Goal: Task Accomplishment & Management: Manage account settings

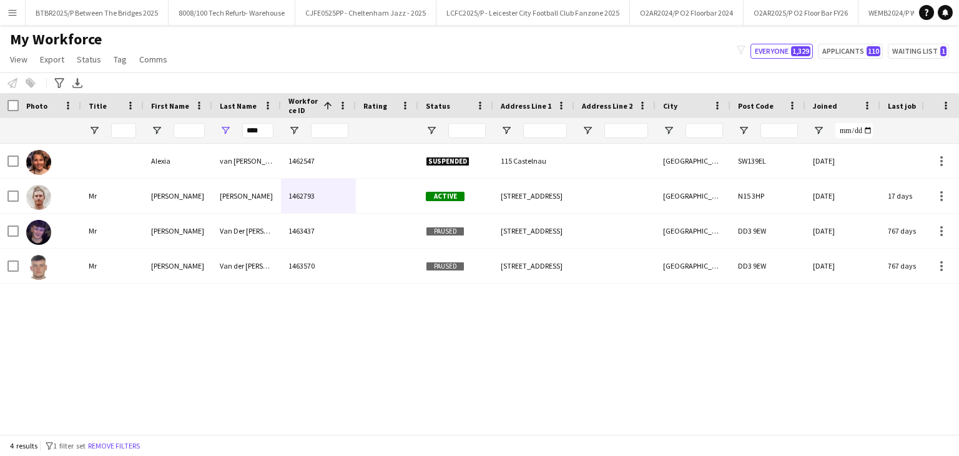
click at [19, 12] on button "Menu" at bounding box center [12, 12] width 25 height 25
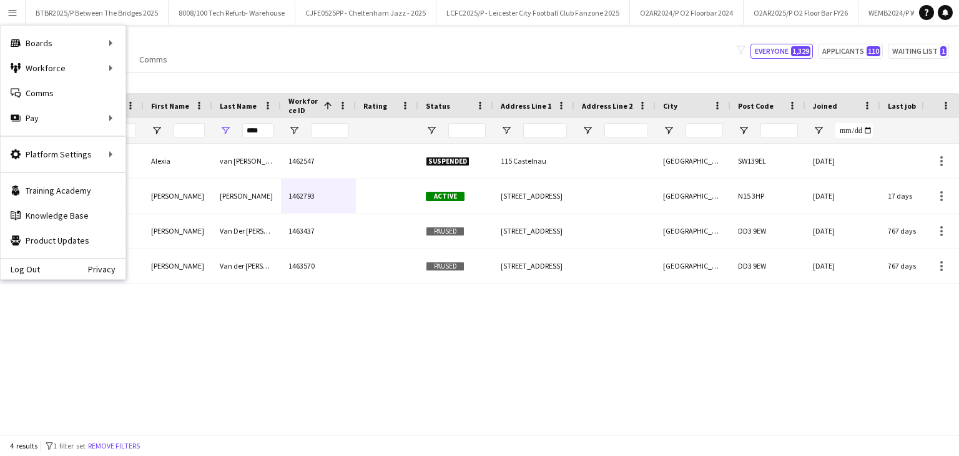
click at [302, 47] on div "My Workforce View Views Default view Details New Starters New starters report N…" at bounding box center [479, 51] width 959 height 42
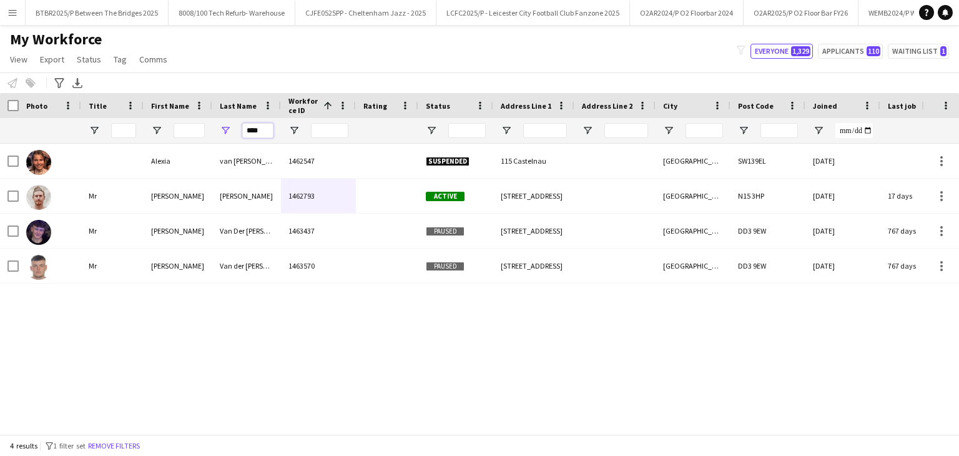
click at [257, 130] on input "***" at bounding box center [257, 130] width 31 height 15
type input "*"
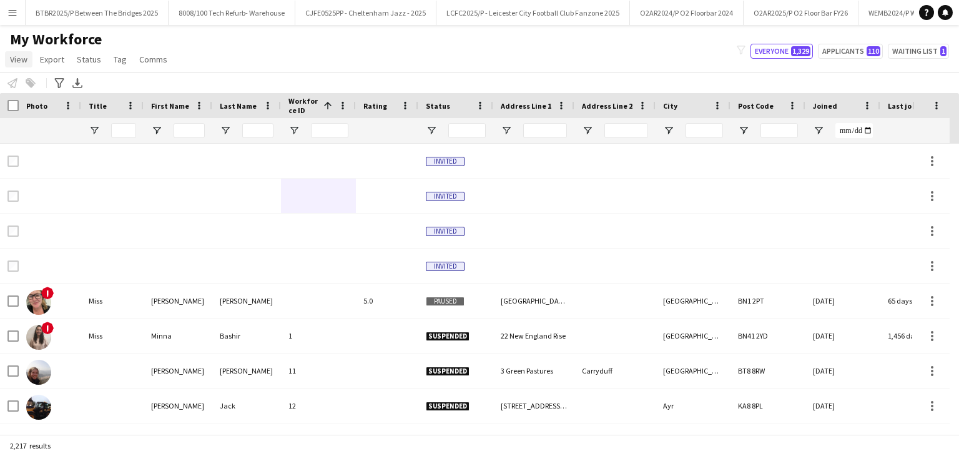
click at [19, 58] on span "View" at bounding box center [18, 59] width 17 height 11
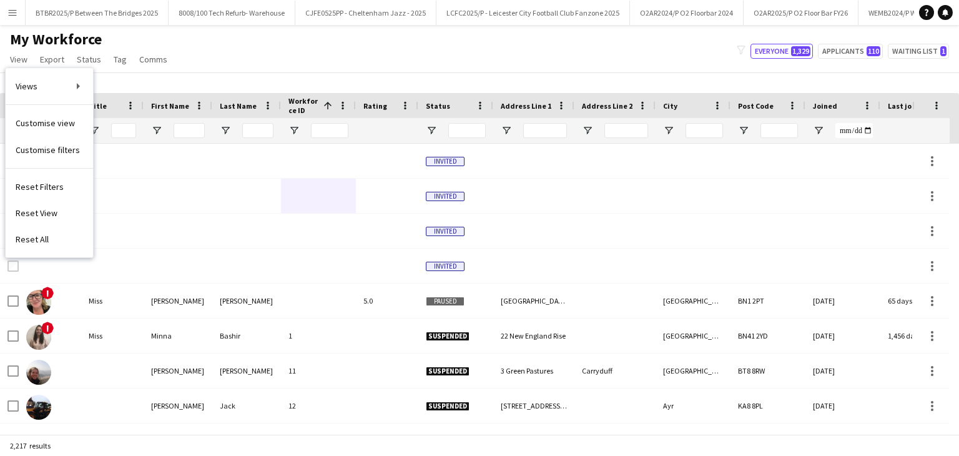
click at [16, 13] on app-icon "Menu" at bounding box center [12, 12] width 10 height 10
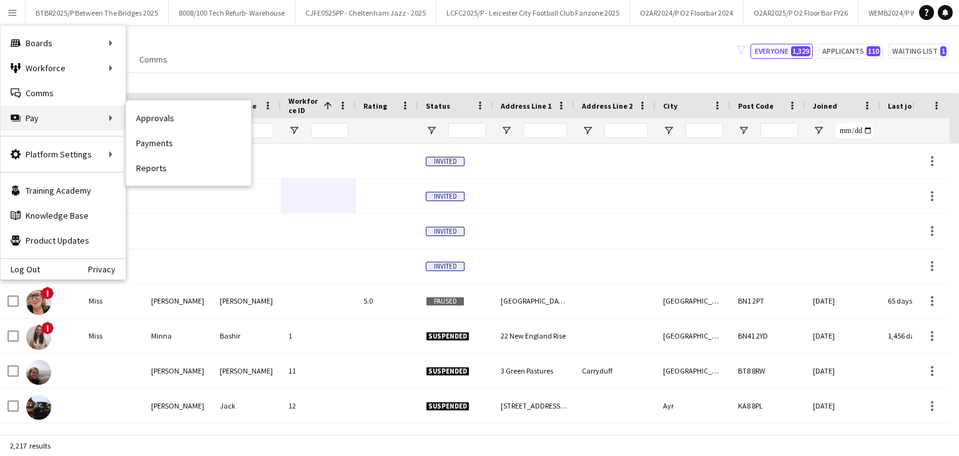
click at [54, 123] on div "Pay Pay" at bounding box center [63, 117] width 125 height 25
click at [148, 110] on link "Approvals" at bounding box center [188, 117] width 125 height 25
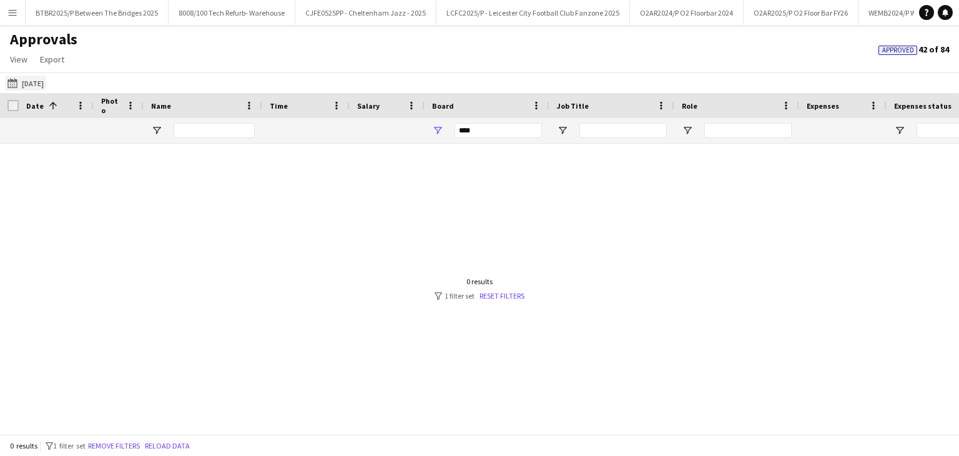
click at [36, 83] on button "[DATE] [DATE]" at bounding box center [25, 83] width 41 height 15
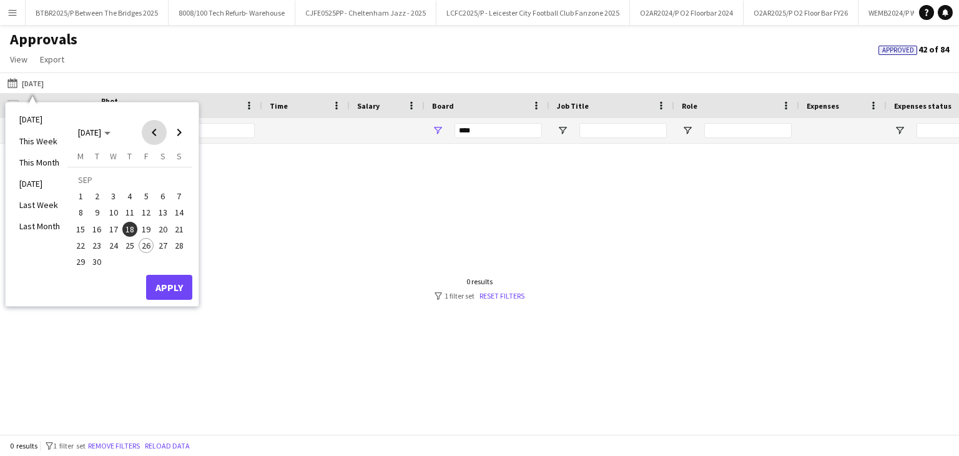
click at [154, 133] on span "Previous month" at bounding box center [154, 132] width 25 height 25
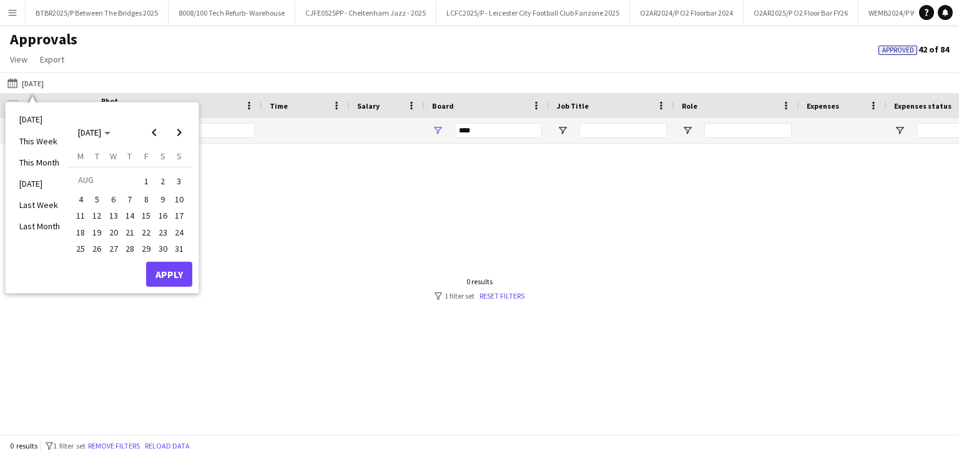
click at [184, 209] on button "17" at bounding box center [179, 215] width 16 height 16
click at [181, 277] on button "Apply" at bounding box center [169, 274] width 46 height 25
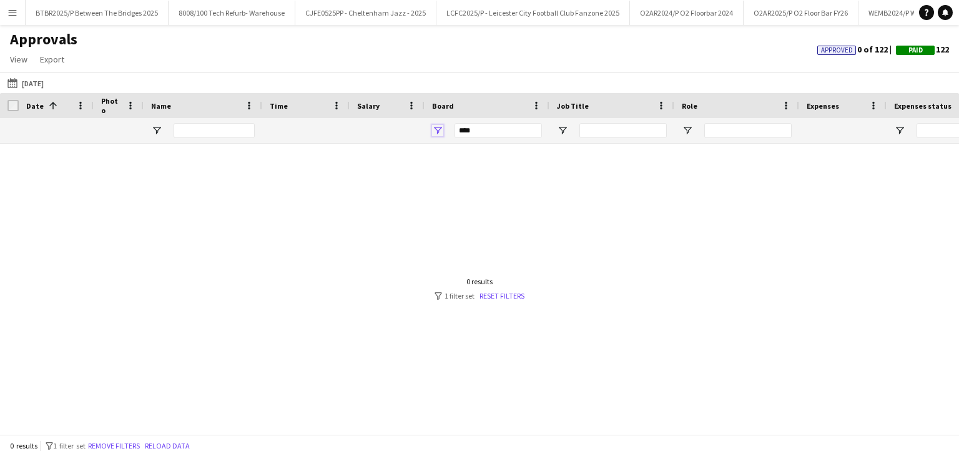
click at [442, 130] on span "Open Filter Menu" at bounding box center [437, 130] width 11 height 11
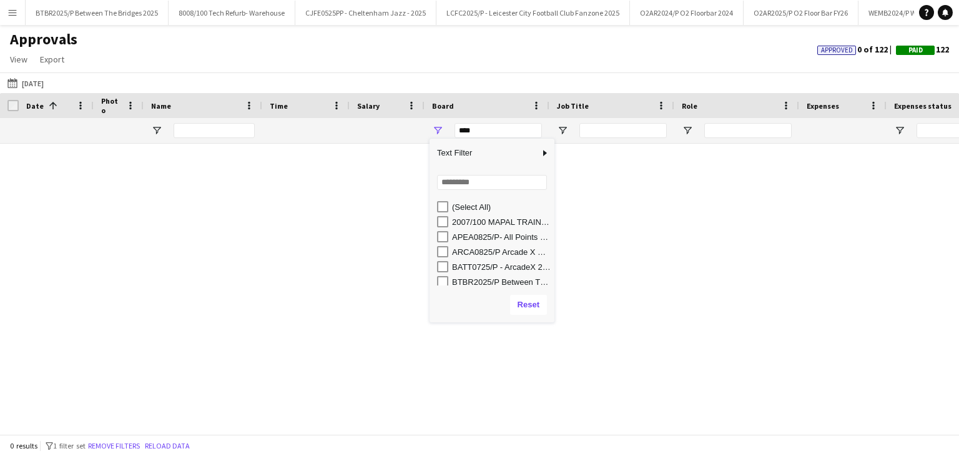
click at [519, 233] on div "APEA0825/P- All Points East- 2025" at bounding box center [501, 236] width 99 height 9
type input "**********"
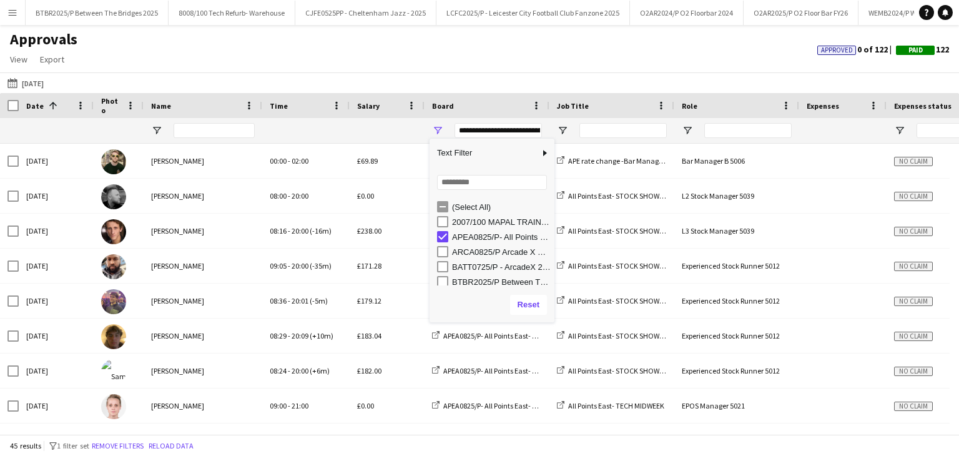
click at [348, 88] on div "[DATE] [DATE] [DATE] This Week This Month [DATE] Last Week Last Month [DATE] [D…" at bounding box center [479, 82] width 959 height 21
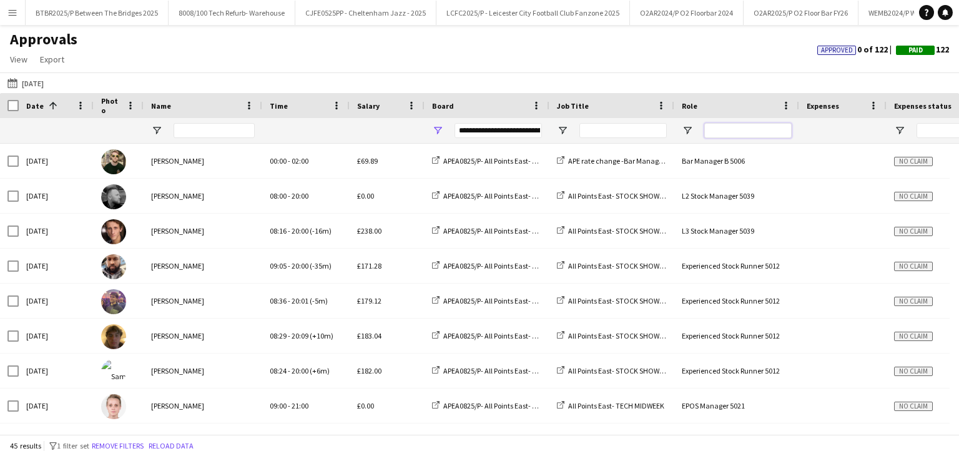
click at [744, 132] on input "Role Filter Input" at bounding box center [747, 130] width 87 height 15
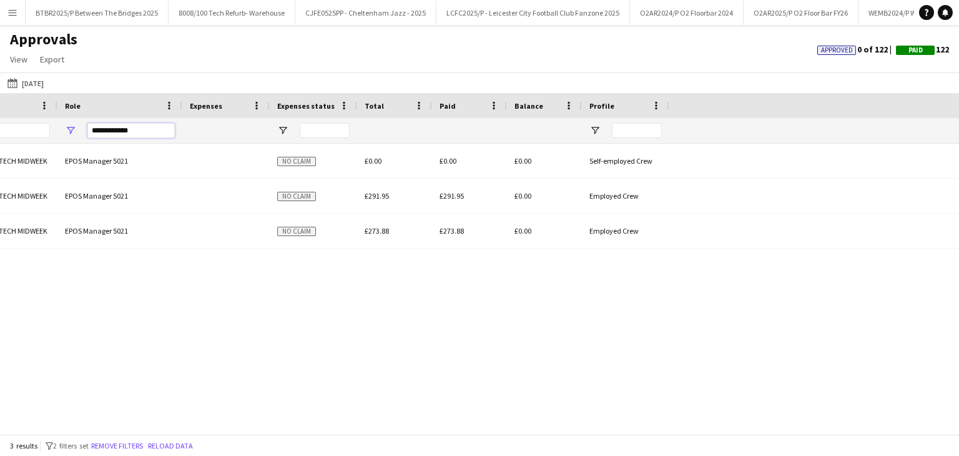
scroll to position [0, 56]
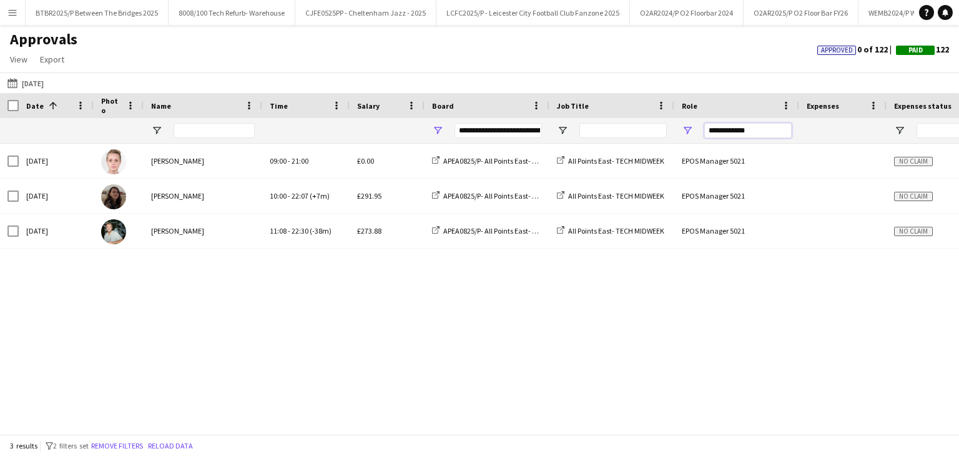
type input "**********"
click at [720, 318] on div "All Points East- TECH MIDWEEK EPOS Manager 5021 No claim £0.00 £0.00 APEA0825/P…" at bounding box center [479, 284] width 959 height 281
click at [19, 4] on button "Menu" at bounding box center [12, 12] width 25 height 25
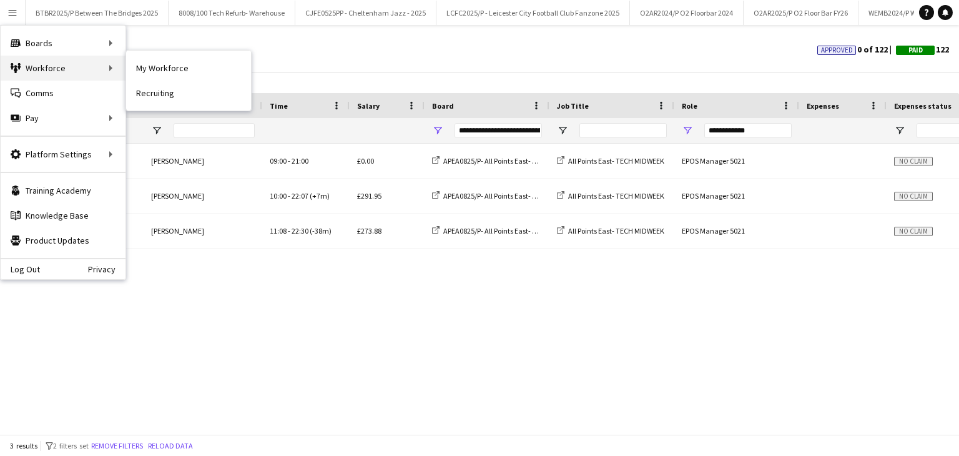
click at [74, 66] on div "Workforce Workforce" at bounding box center [63, 68] width 125 height 25
click at [186, 63] on link "My Workforce" at bounding box center [188, 68] width 125 height 25
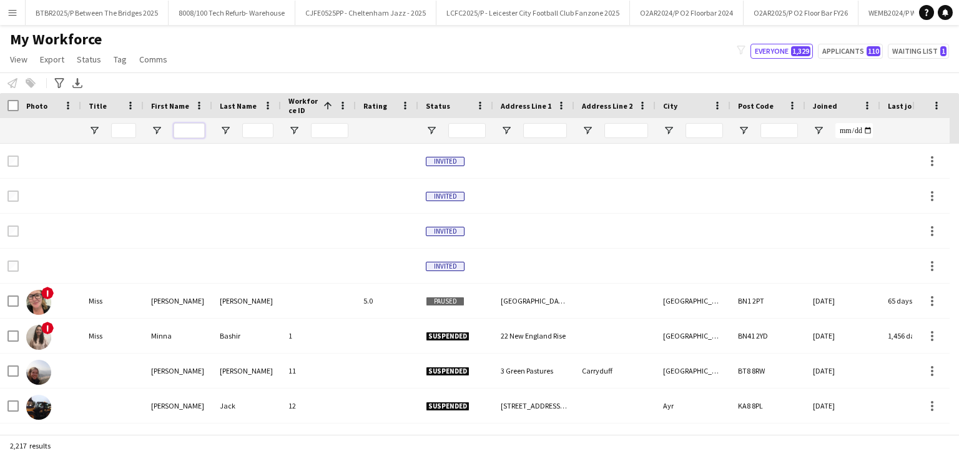
click at [200, 124] on input "First Name Filter Input" at bounding box center [189, 130] width 31 height 15
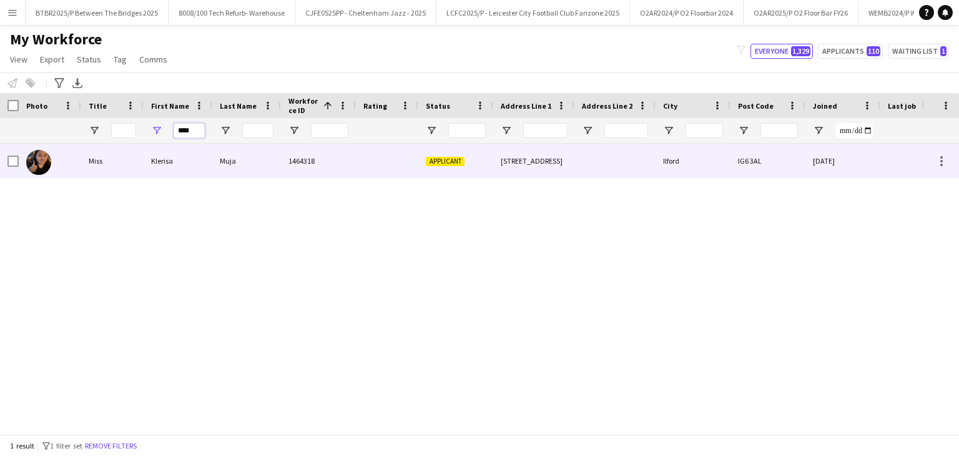
type input "****"
click at [292, 171] on div "1464318" at bounding box center [318, 161] width 75 height 34
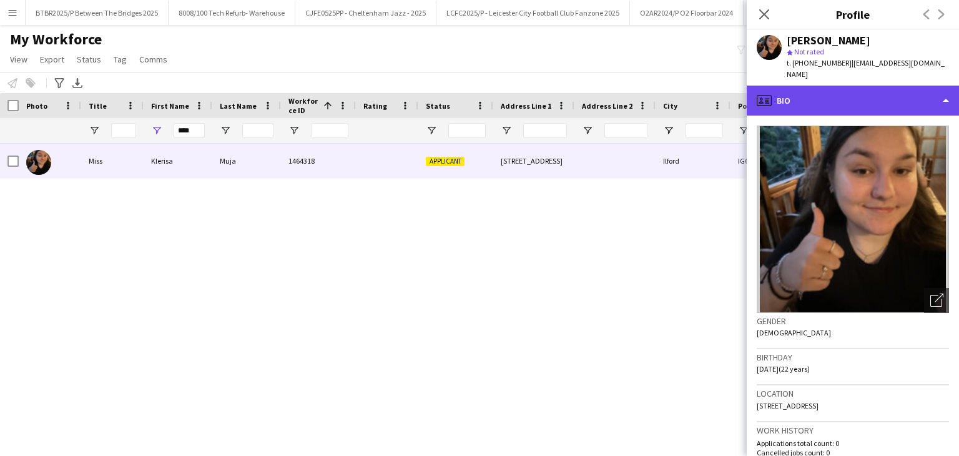
click at [859, 97] on div "profile Bio" at bounding box center [852, 101] width 212 height 30
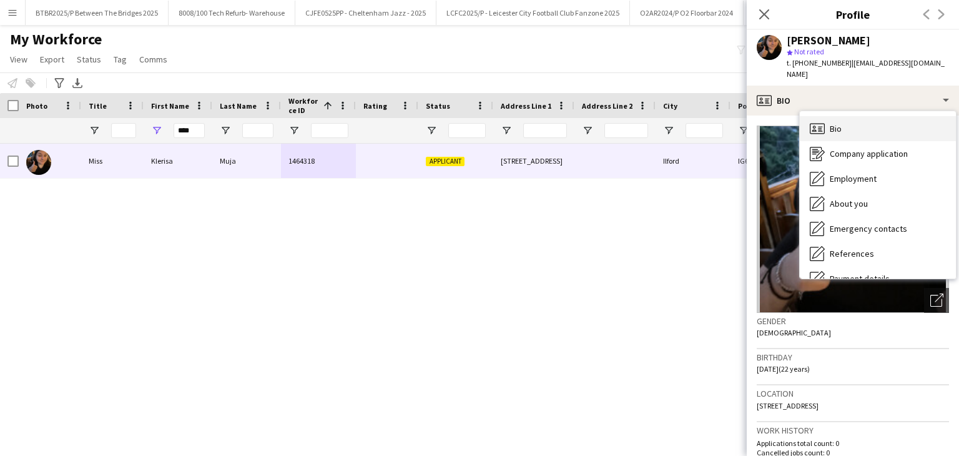
click at [869, 118] on div "Bio Bio" at bounding box center [878, 128] width 156 height 25
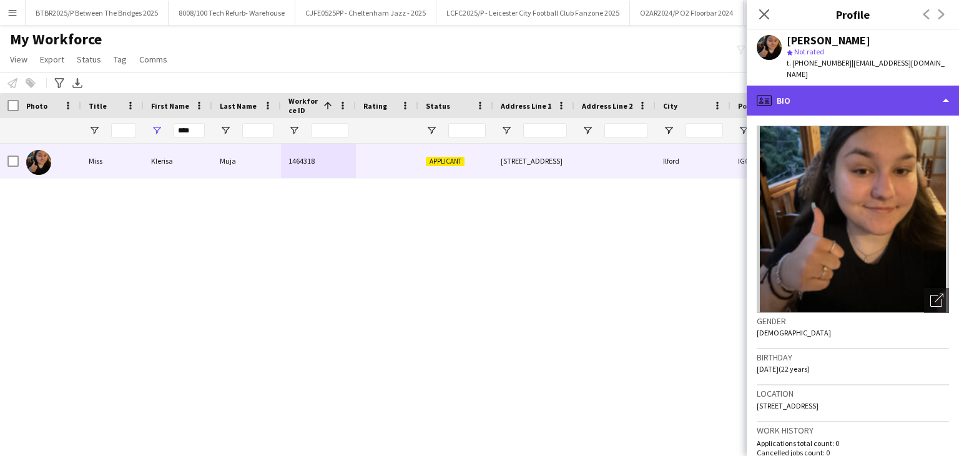
click at [866, 98] on div "profile Bio" at bounding box center [852, 101] width 212 height 30
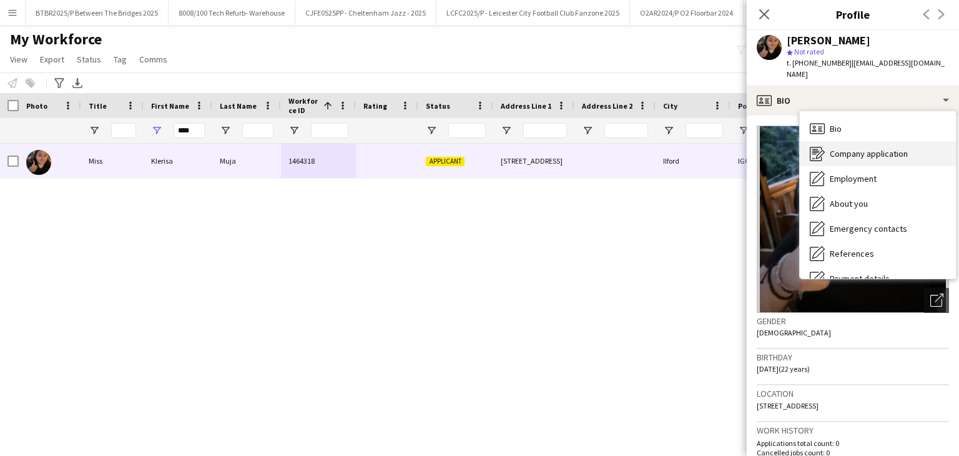
click at [873, 148] on span "Company application" at bounding box center [869, 153] width 78 height 11
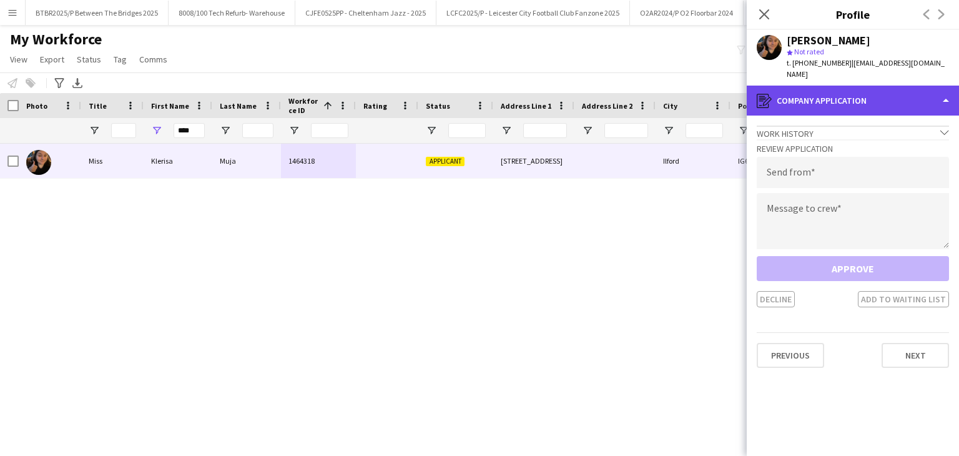
click at [866, 94] on div "register Company application" at bounding box center [852, 101] width 212 height 30
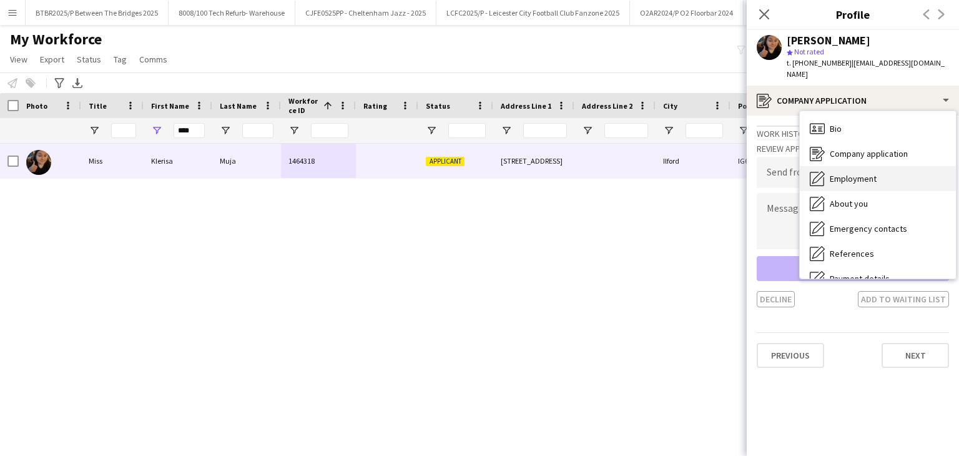
click at [883, 170] on div "Employment Employment" at bounding box center [878, 178] width 156 height 25
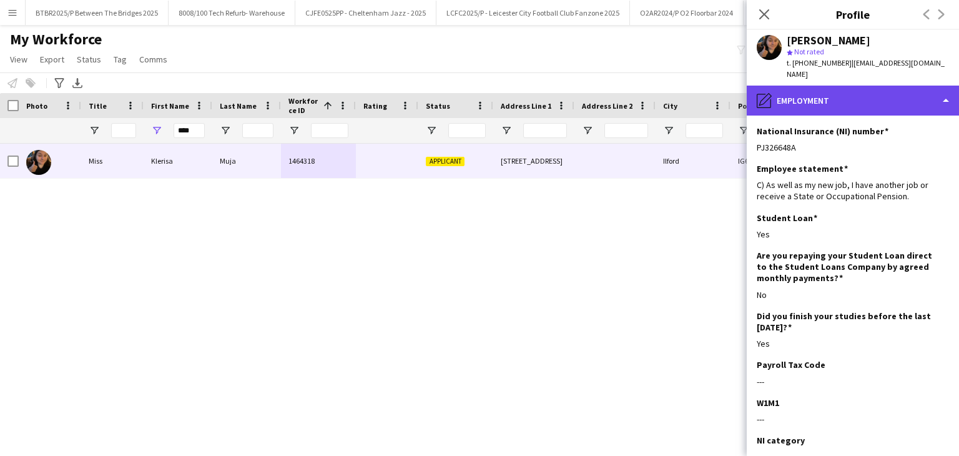
click at [868, 96] on div "pencil4 Employment" at bounding box center [852, 101] width 212 height 30
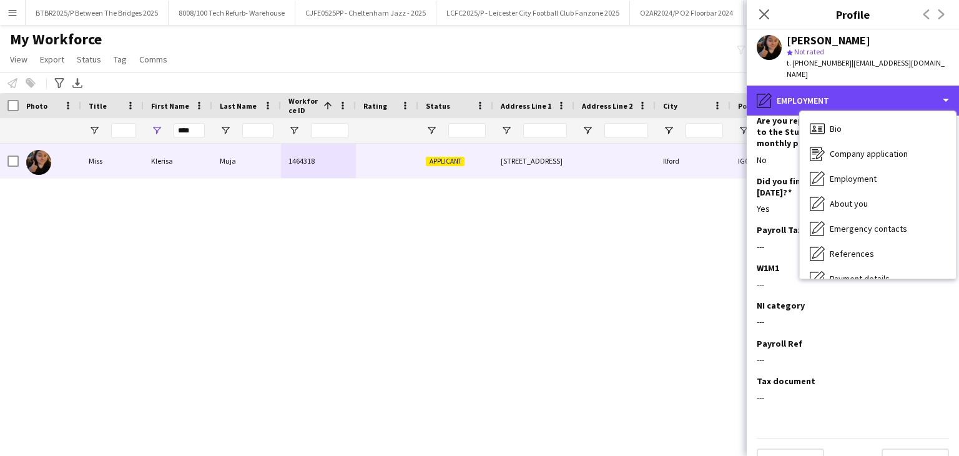
scroll to position [150, 0]
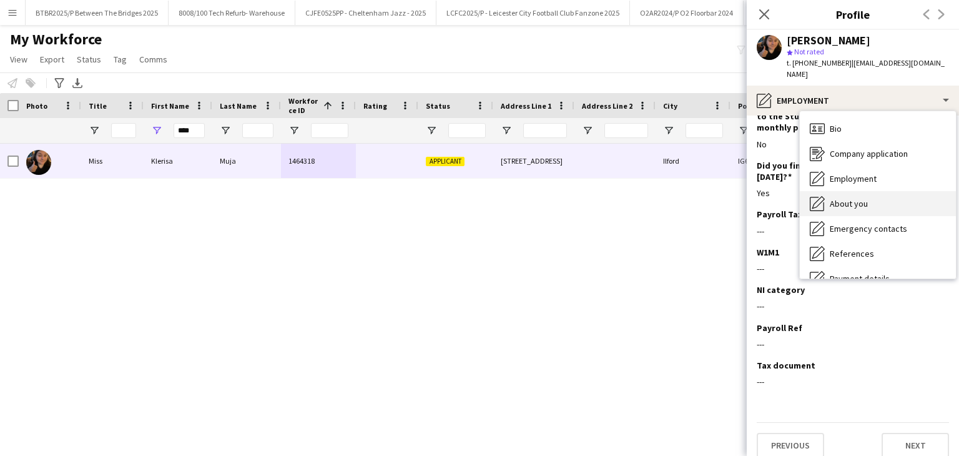
click at [856, 198] on span "About you" at bounding box center [849, 203] width 38 height 11
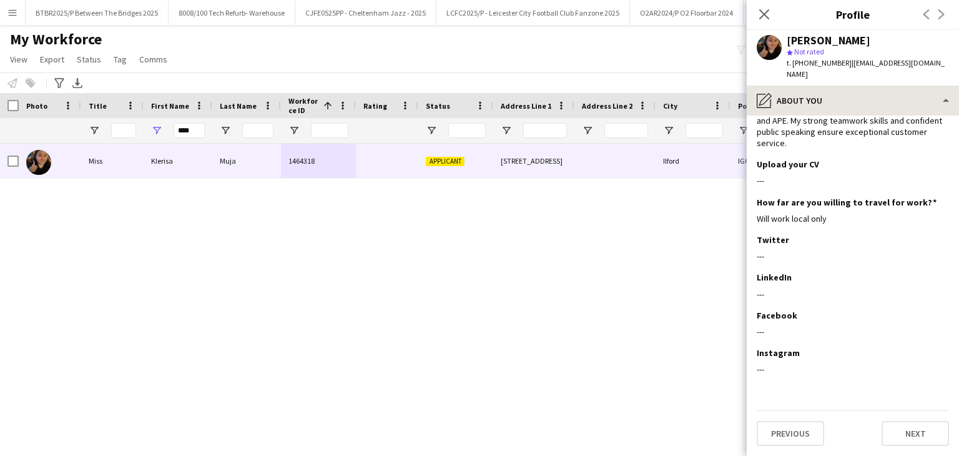
scroll to position [0, 0]
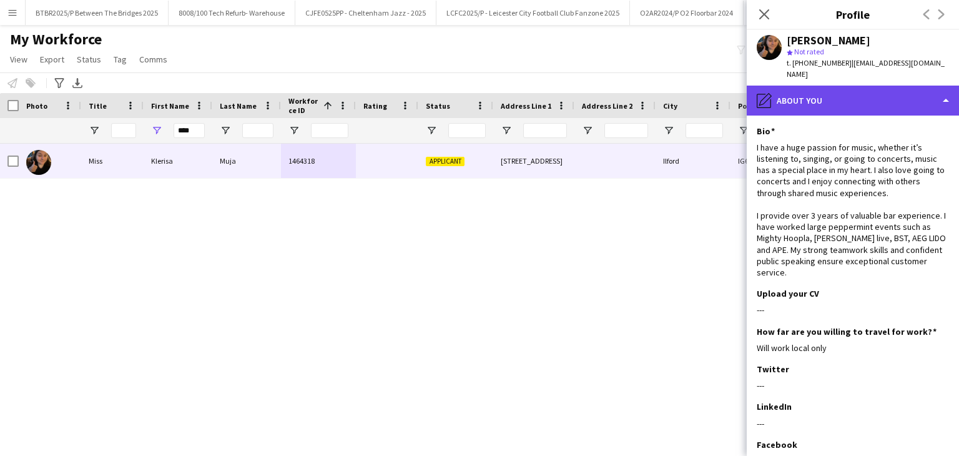
click at [846, 86] on div "pencil4 About you" at bounding box center [852, 101] width 212 height 30
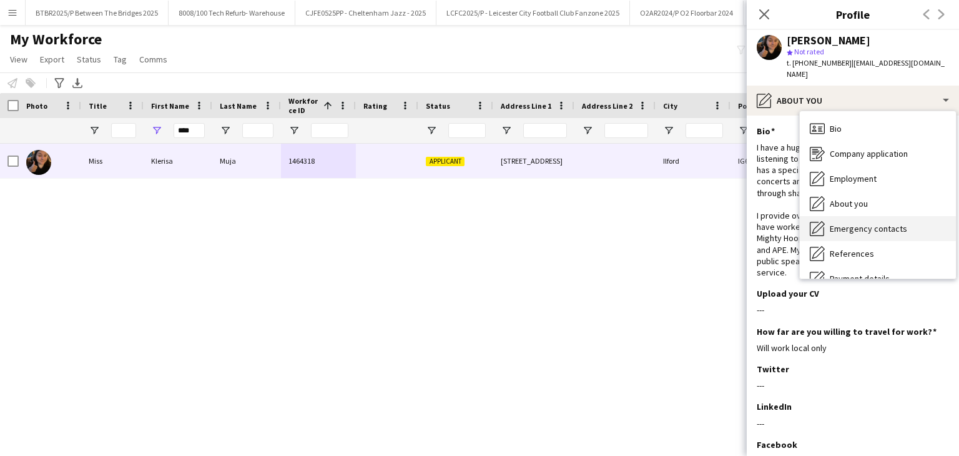
click at [874, 223] on div "Emergency contacts Emergency contacts" at bounding box center [878, 228] width 156 height 25
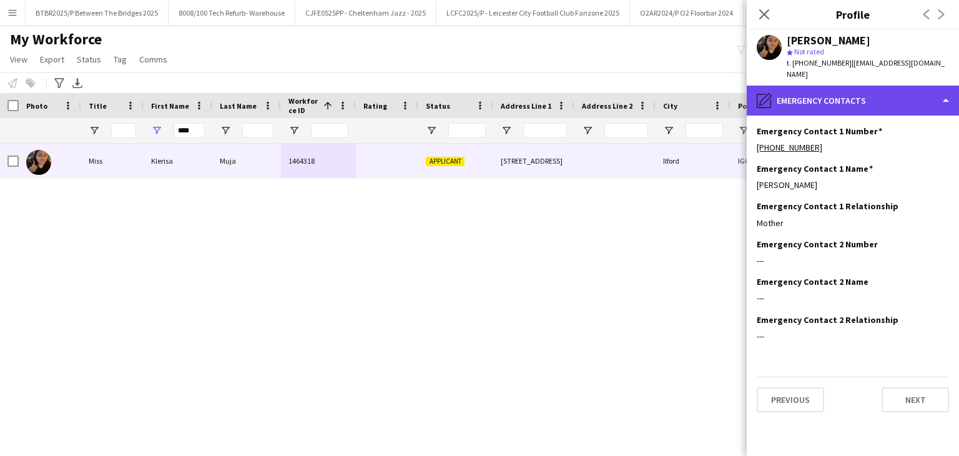
click at [863, 91] on div "pencil4 Emergency contacts" at bounding box center [852, 101] width 212 height 30
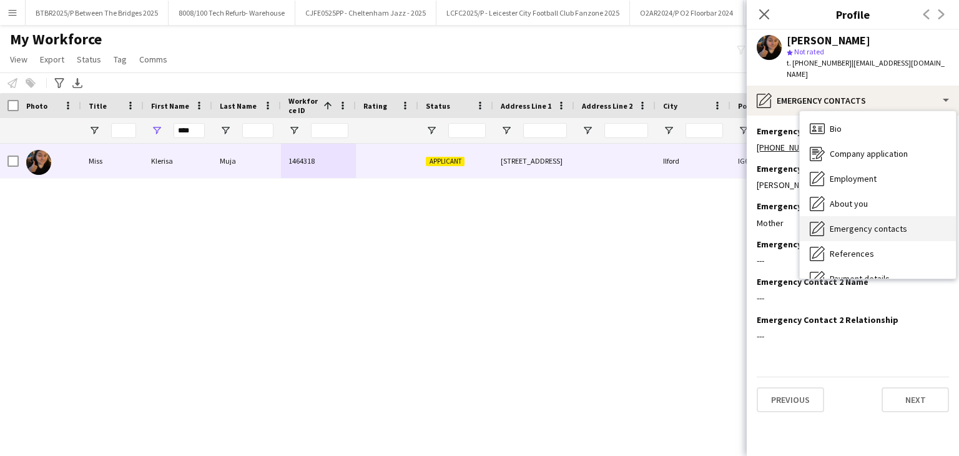
click at [891, 216] on div "Emergency contacts Emergency contacts" at bounding box center [878, 228] width 156 height 25
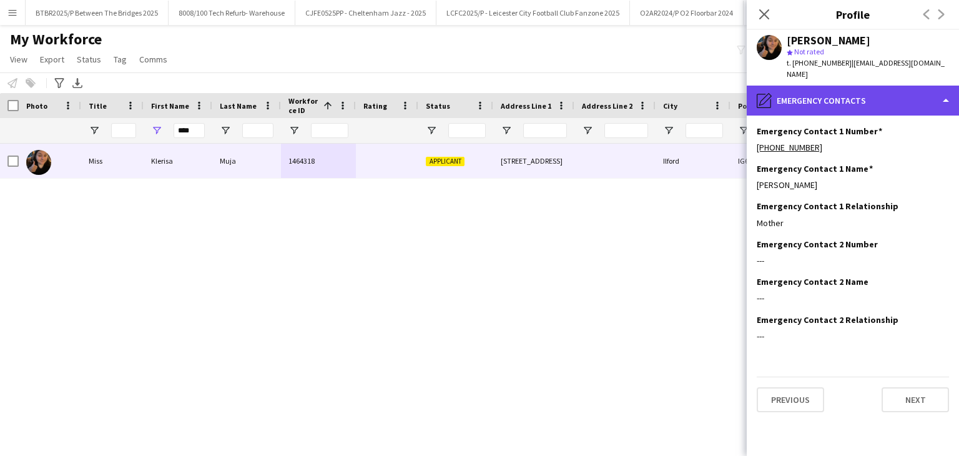
click at [871, 89] on div "pencil4 Emergency contacts" at bounding box center [852, 101] width 212 height 30
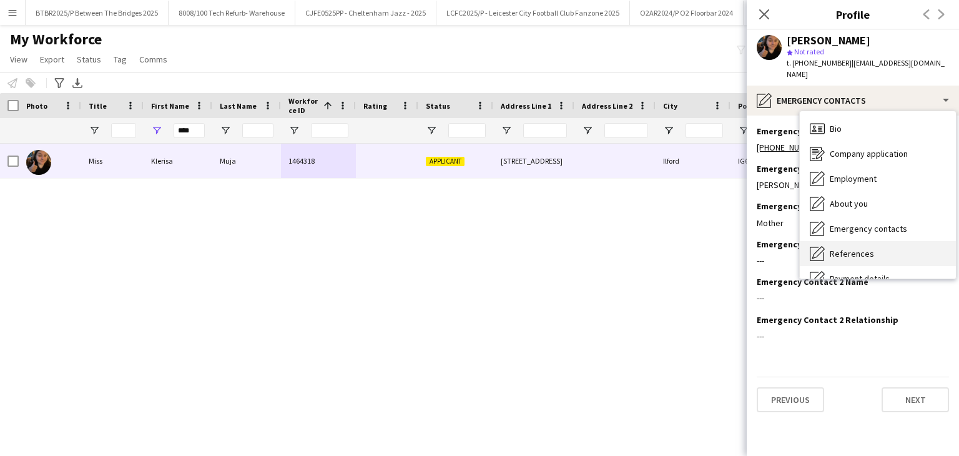
click at [889, 245] on div "References References" at bounding box center [878, 253] width 156 height 25
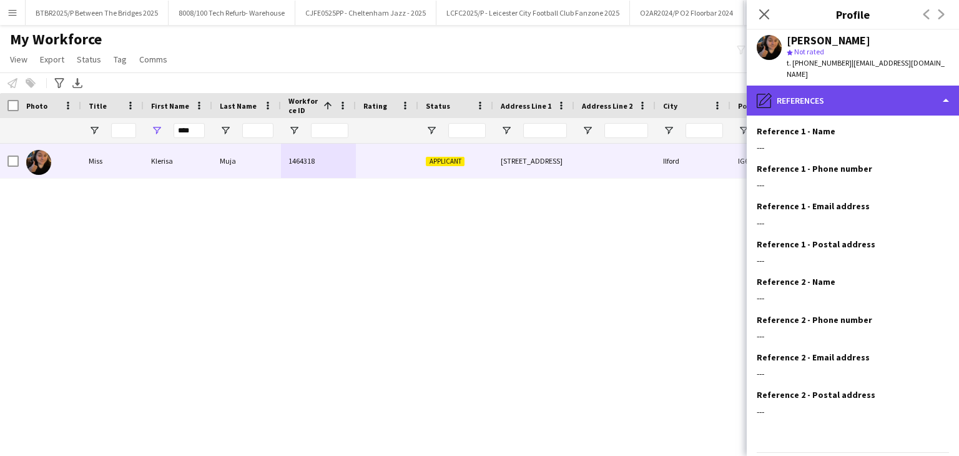
click at [859, 95] on div "pencil4 References" at bounding box center [852, 101] width 212 height 30
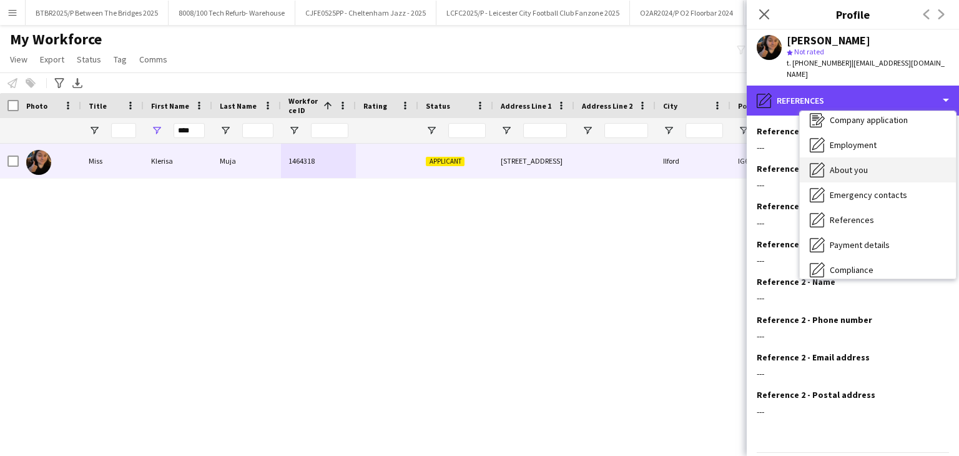
scroll to position [62, 0]
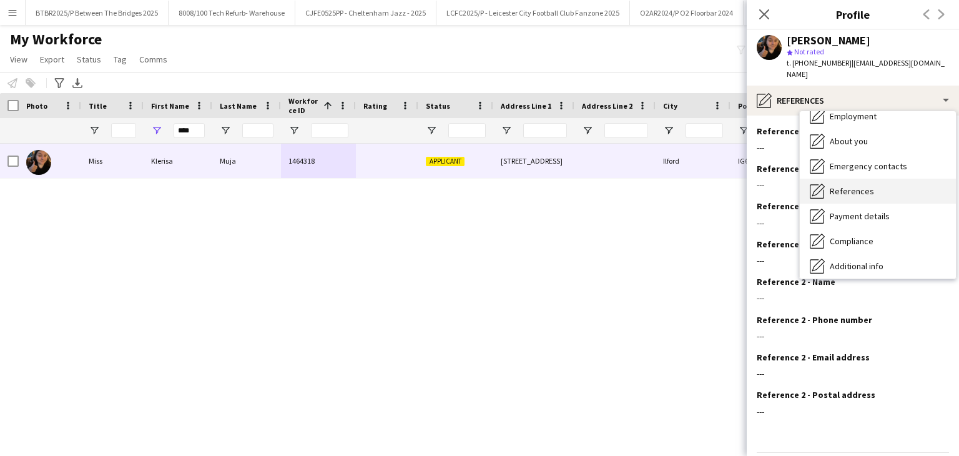
click at [866, 185] on span "References" at bounding box center [852, 190] width 44 height 11
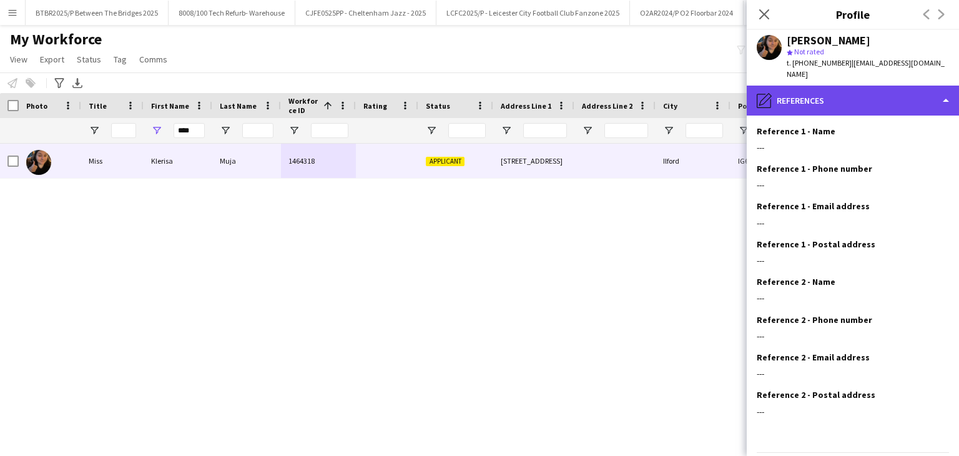
click at [846, 86] on div "pencil4 References" at bounding box center [852, 101] width 212 height 30
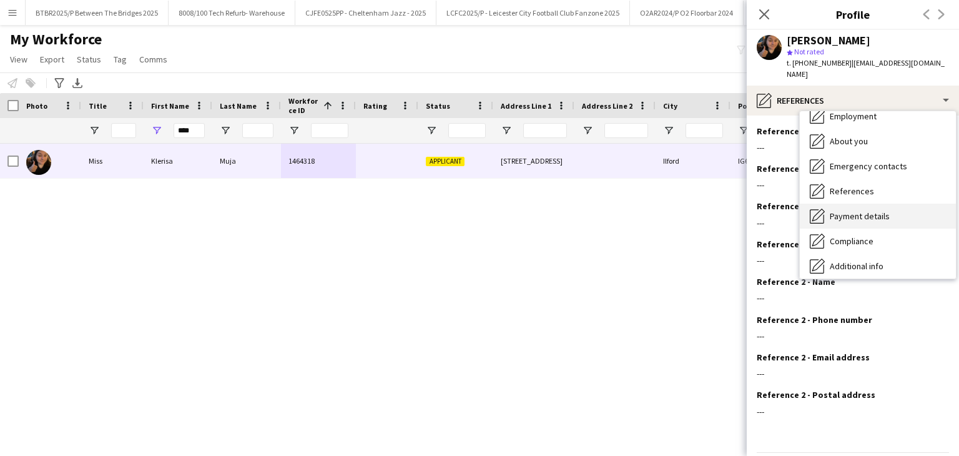
click at [869, 210] on span "Payment details" at bounding box center [860, 215] width 60 height 11
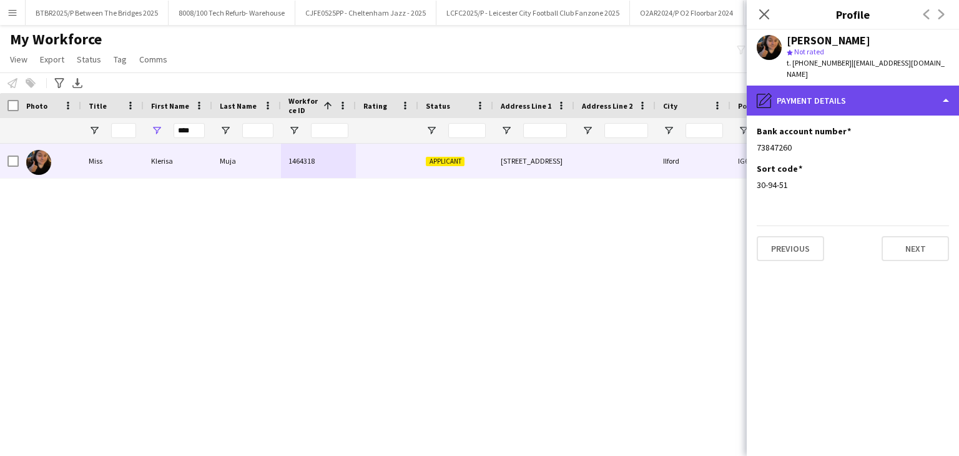
click at [849, 98] on div "pencil4 Payment details" at bounding box center [852, 101] width 212 height 30
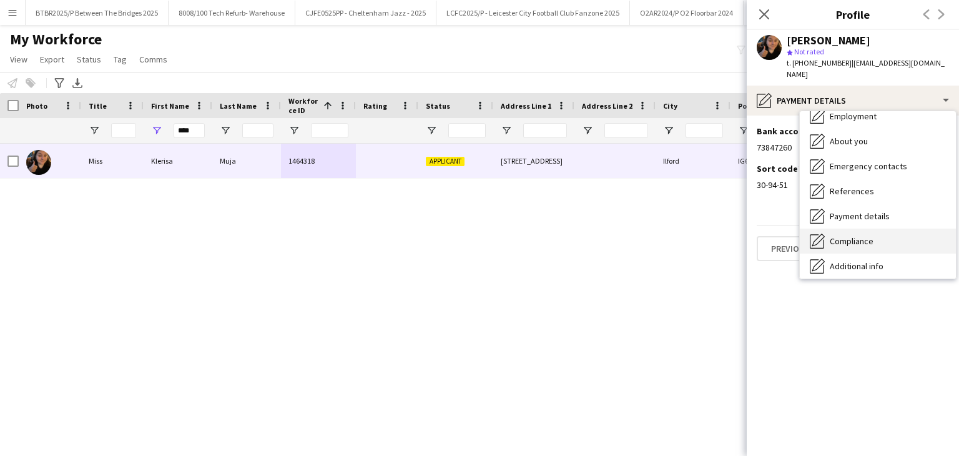
click at [870, 235] on span "Compliance" at bounding box center [852, 240] width 44 height 11
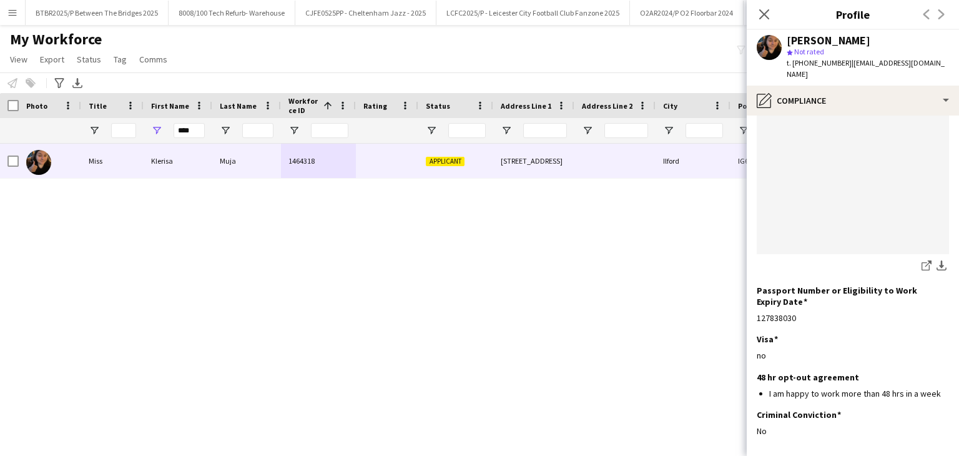
scroll to position [195, 0]
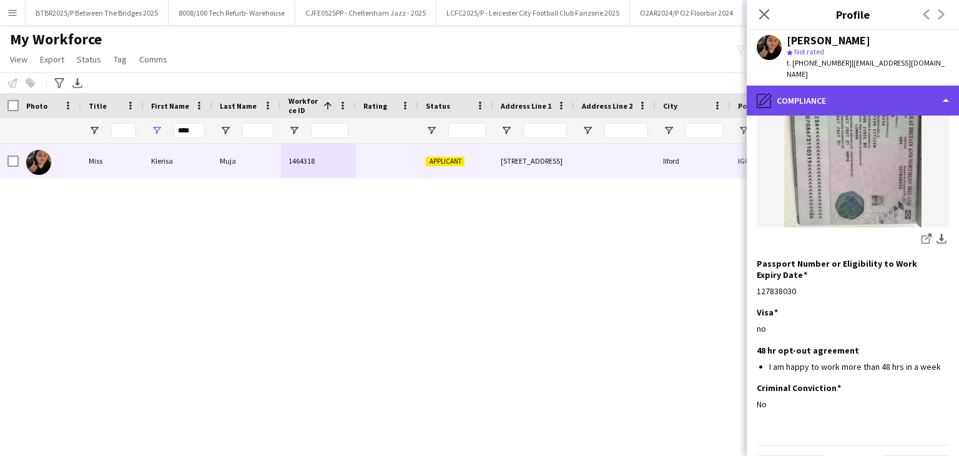
click at [850, 86] on div "pencil4 Compliance" at bounding box center [852, 101] width 212 height 30
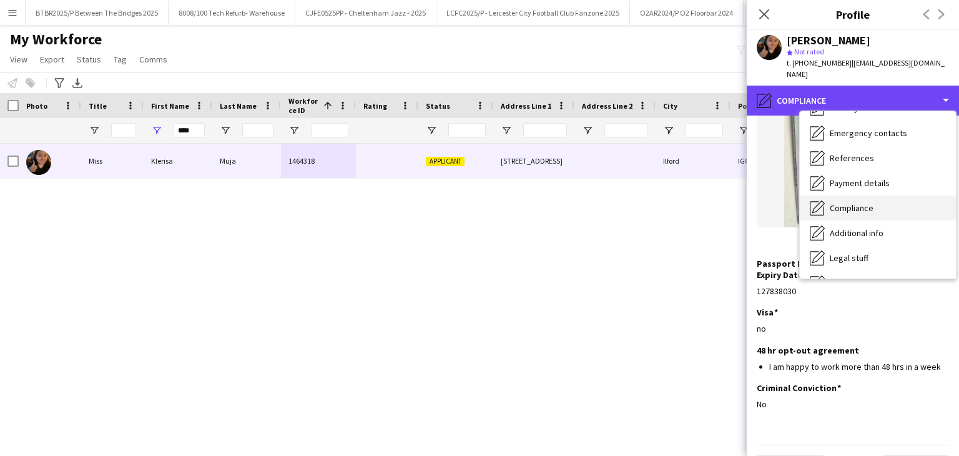
scroll to position [125, 0]
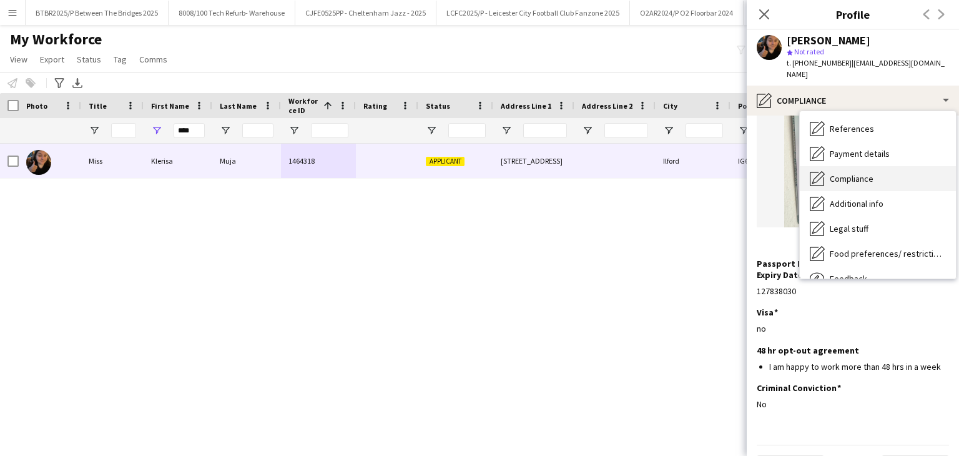
click at [868, 173] on span "Compliance" at bounding box center [852, 178] width 44 height 11
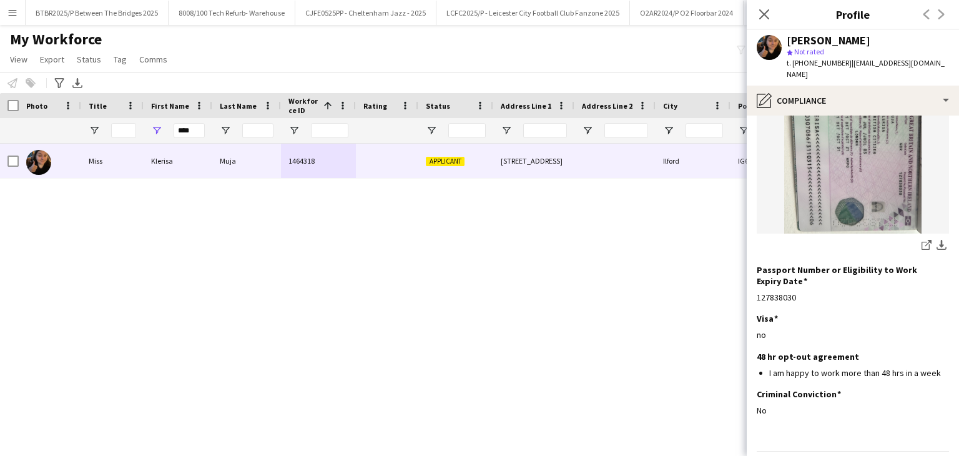
scroll to position [195, 0]
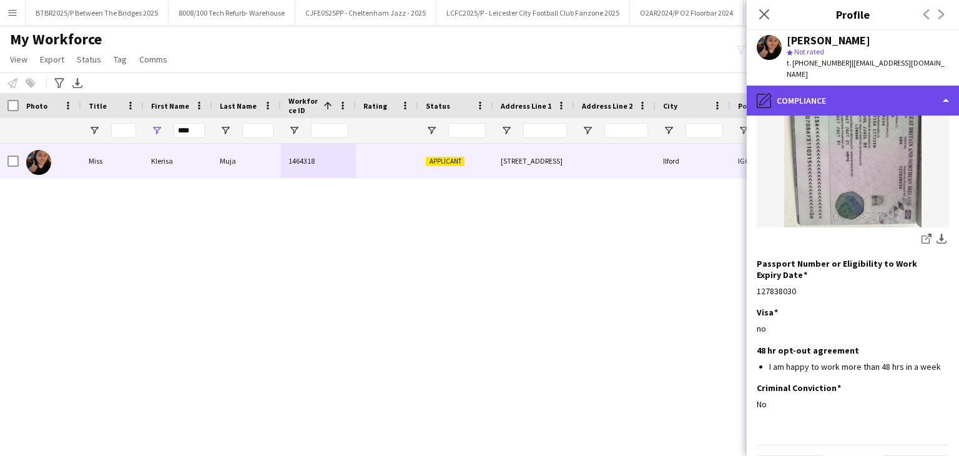
click at [856, 86] on div "pencil4 Compliance" at bounding box center [852, 101] width 212 height 30
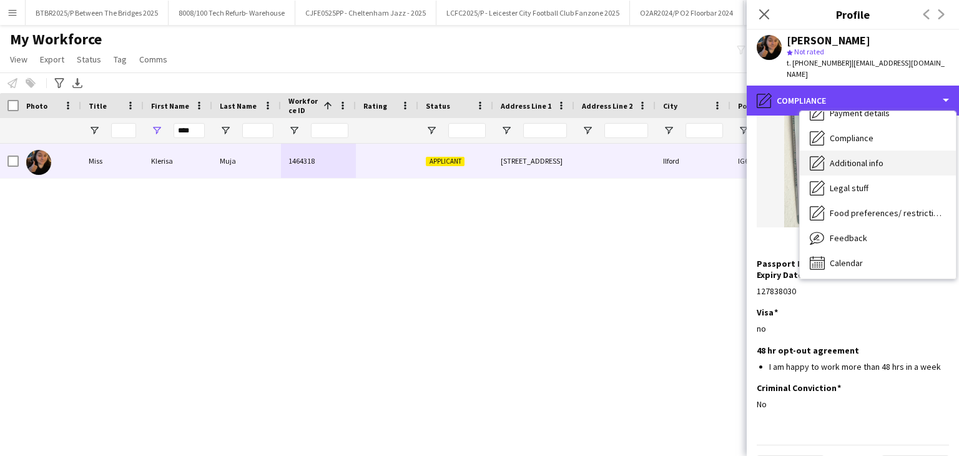
scroll to position [167, 0]
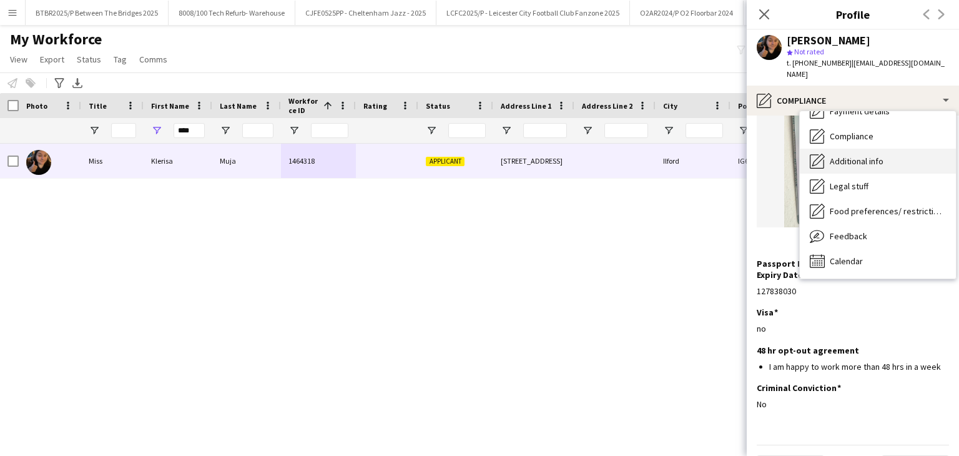
click at [873, 155] on span "Additional info" at bounding box center [857, 160] width 54 height 11
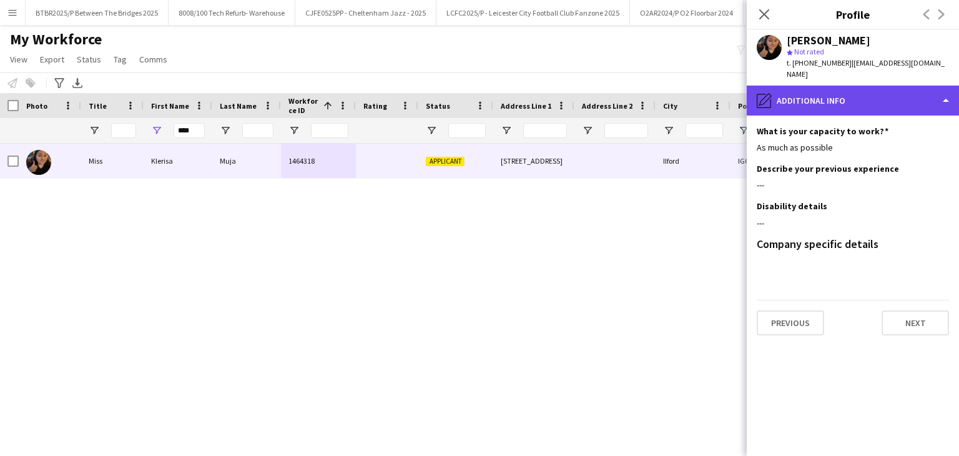
click at [857, 95] on div "pencil4 Additional info" at bounding box center [852, 101] width 212 height 30
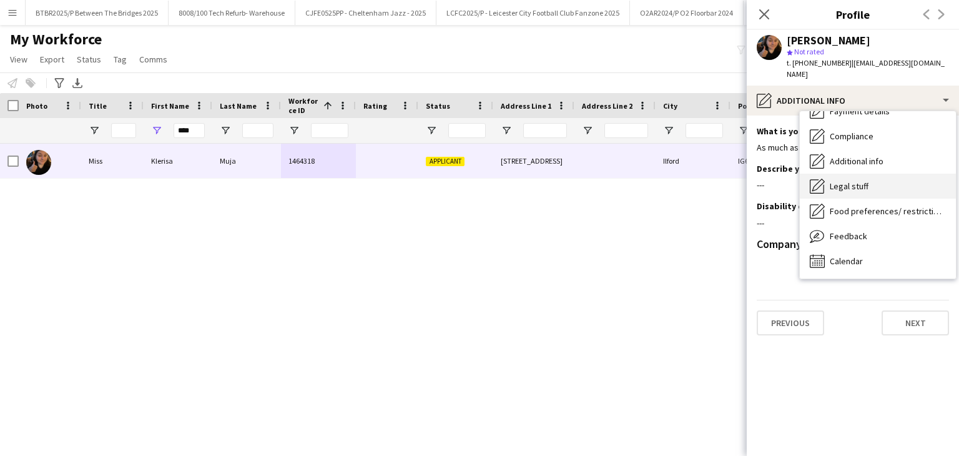
click at [874, 174] on div "Legal stuff Legal stuff" at bounding box center [878, 186] width 156 height 25
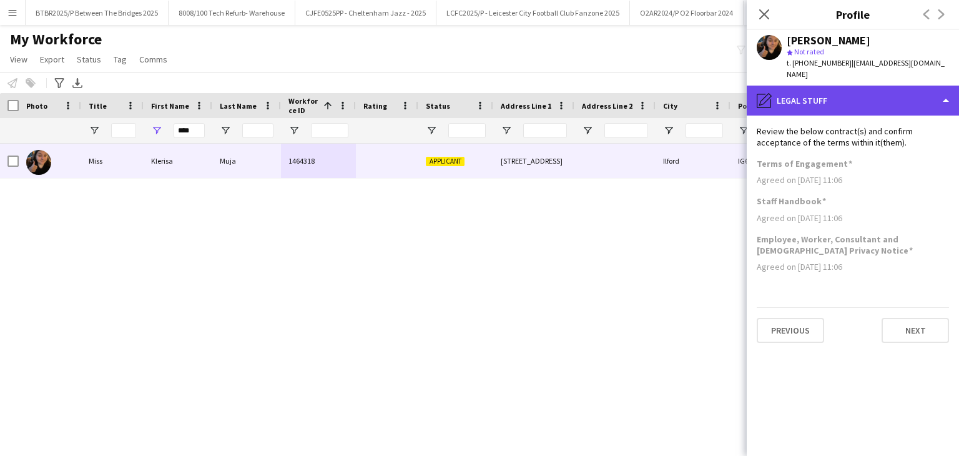
click at [851, 86] on div "pencil4 Legal stuff" at bounding box center [852, 101] width 212 height 30
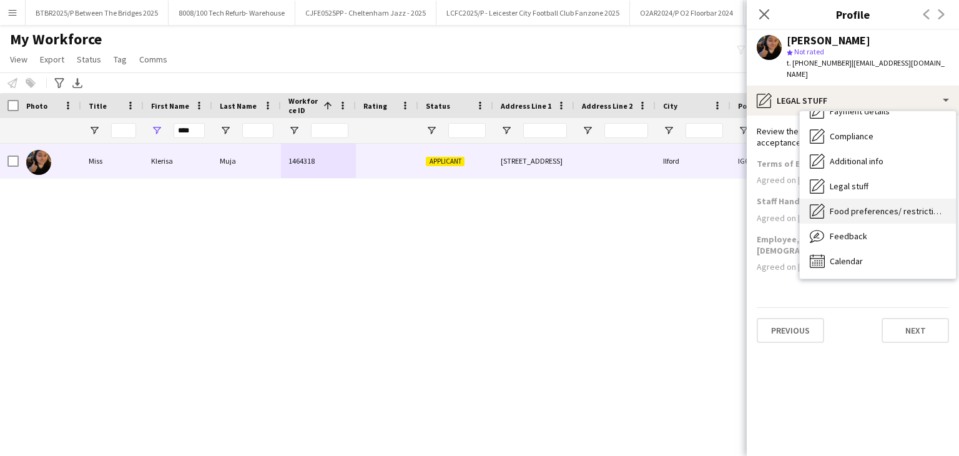
click at [874, 205] on span "Food preferences/ restrictions" at bounding box center [888, 210] width 116 height 11
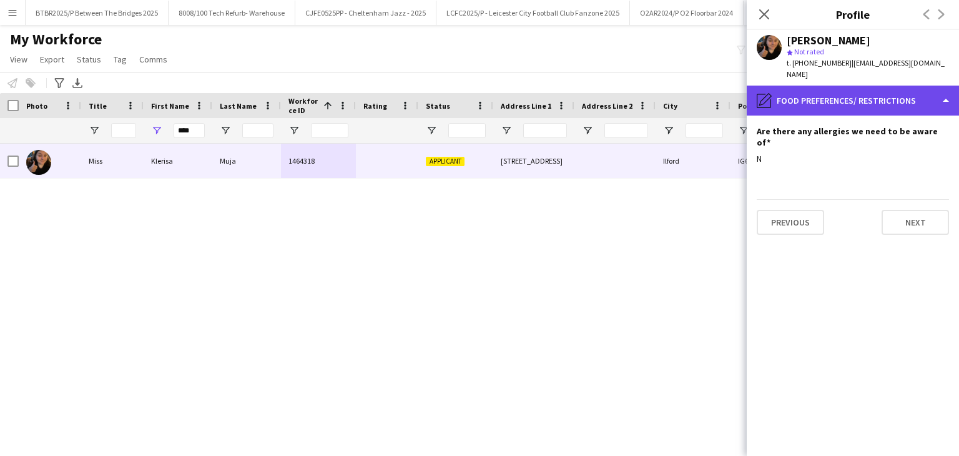
click at [856, 92] on div "pencil4 Food preferences/ restrictions" at bounding box center [852, 101] width 212 height 30
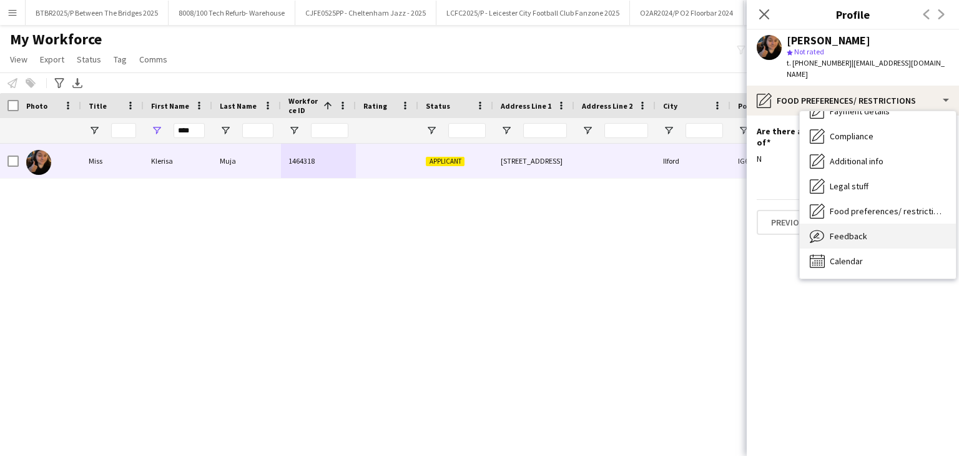
click at [862, 230] on span "Feedback" at bounding box center [848, 235] width 37 height 11
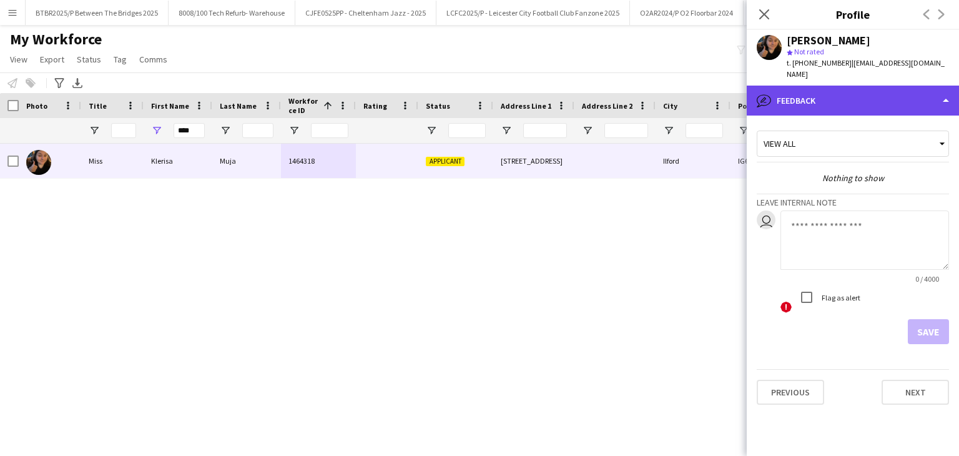
click at [847, 94] on div "bubble-pencil Feedback" at bounding box center [852, 101] width 212 height 30
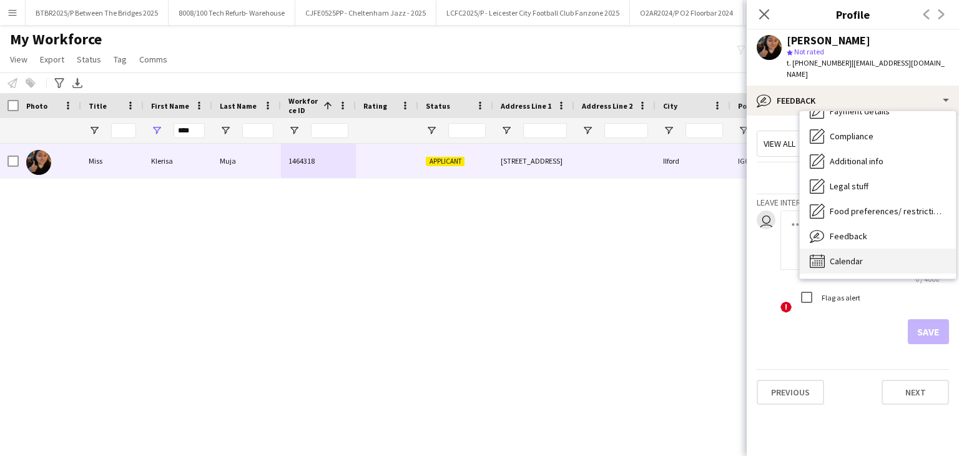
click at [878, 248] on div "Calendar Calendar" at bounding box center [878, 260] width 156 height 25
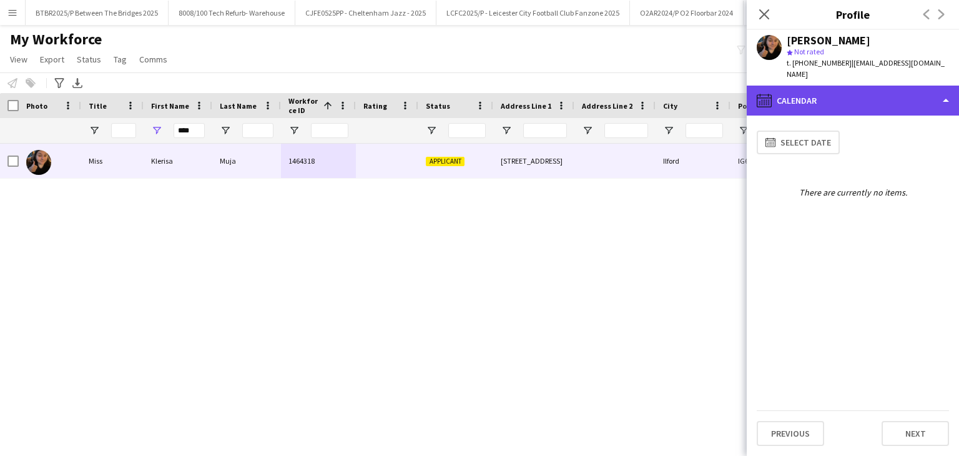
click at [806, 86] on div "calendar-full Calendar" at bounding box center [852, 101] width 212 height 30
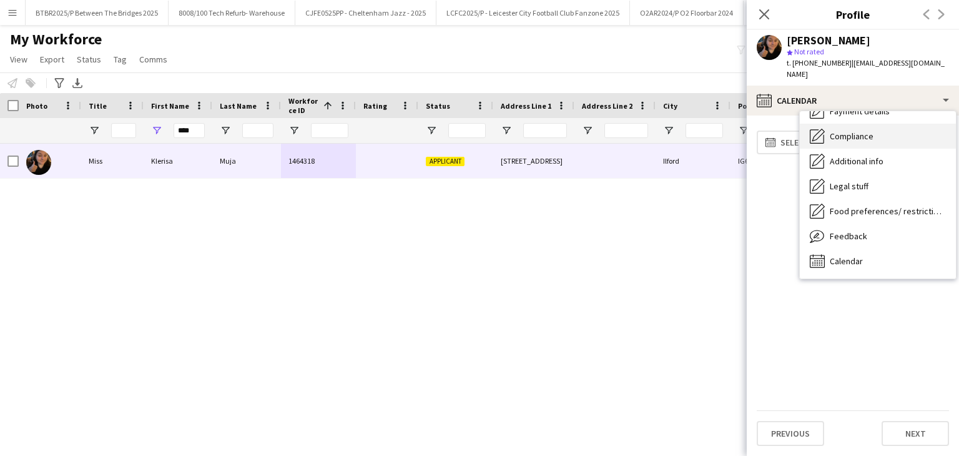
click at [865, 134] on div "Compliance Compliance" at bounding box center [878, 136] width 156 height 25
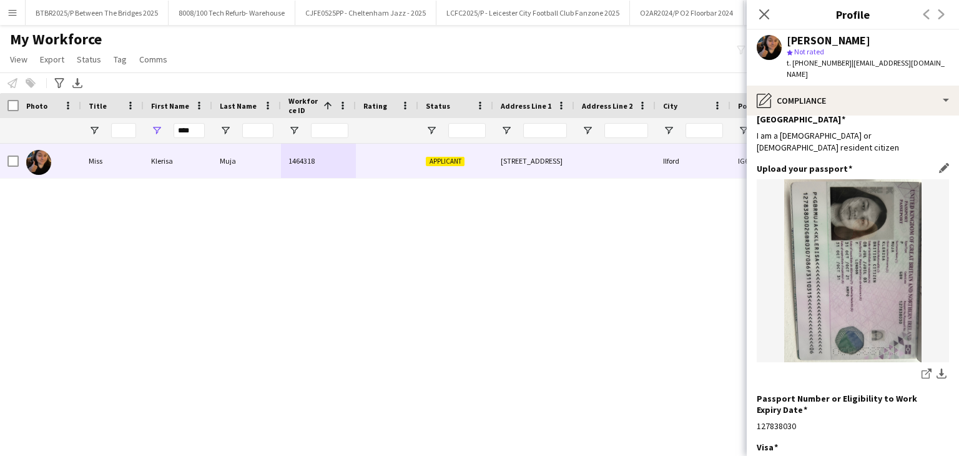
scroll to position [62, 0]
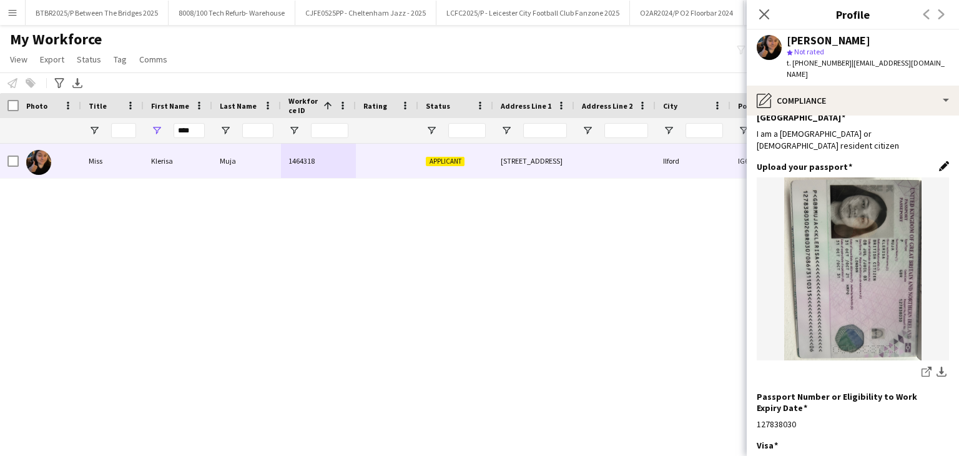
click at [939, 161] on app-icon "Edit this field" at bounding box center [944, 166] width 10 height 10
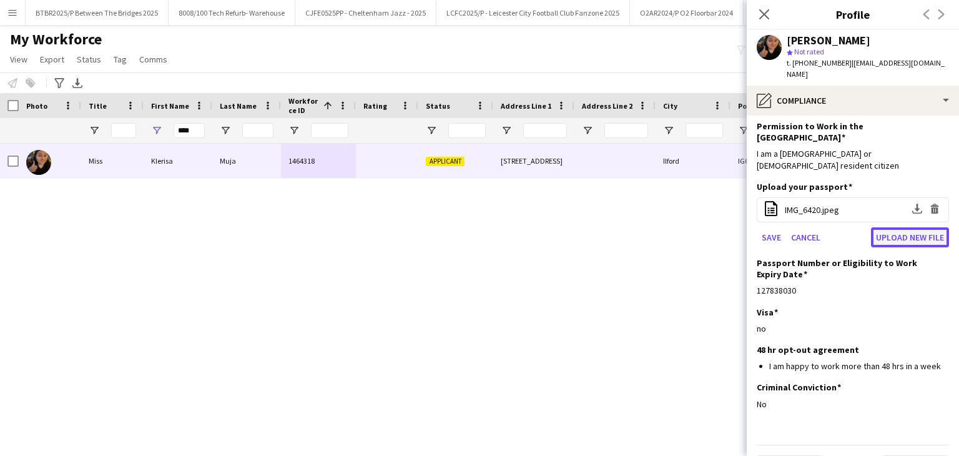
click at [879, 227] on button "Upload new file" at bounding box center [910, 237] width 78 height 20
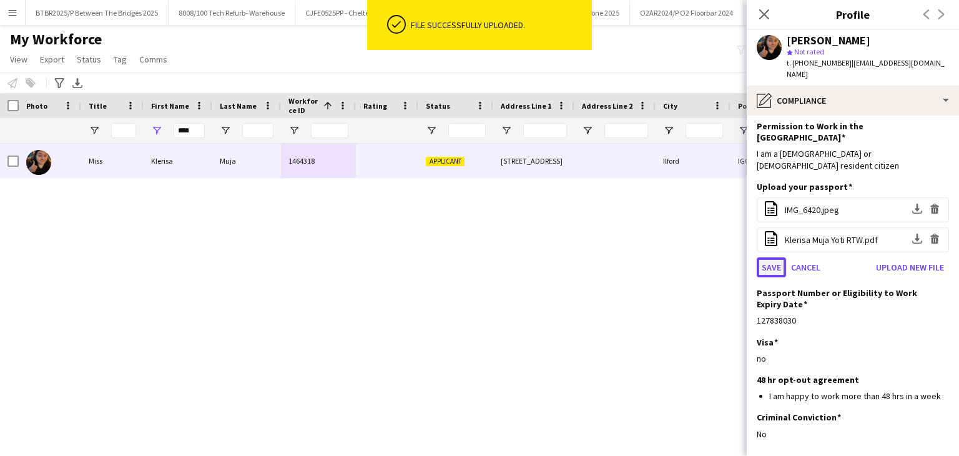
click at [772, 257] on button "Save" at bounding box center [770, 267] width 29 height 20
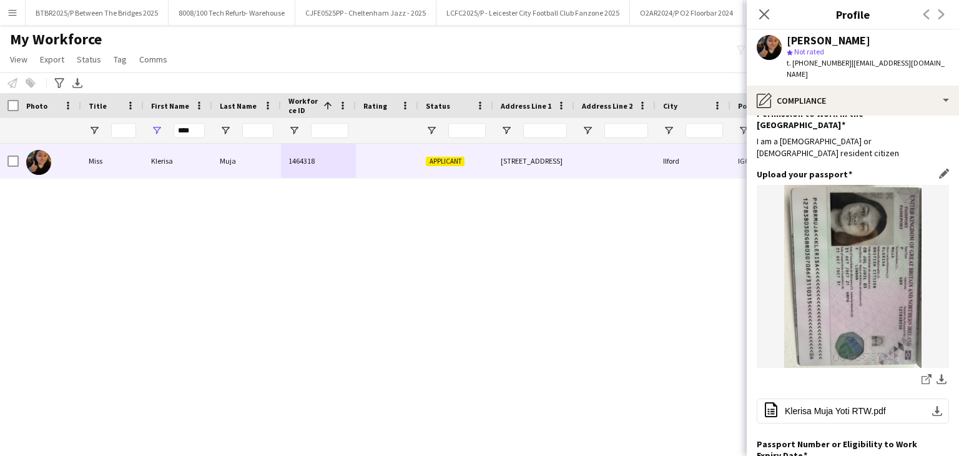
scroll to position [0, 0]
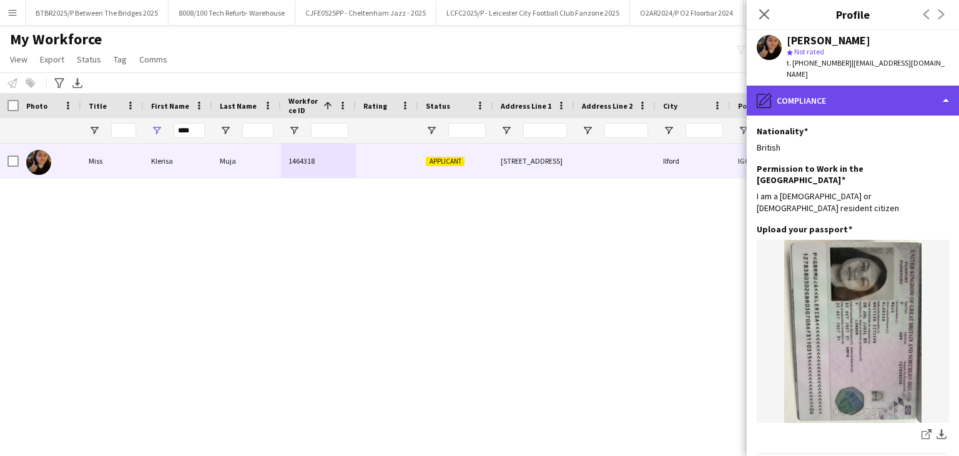
click at [836, 86] on div "pencil4 Compliance" at bounding box center [852, 101] width 212 height 30
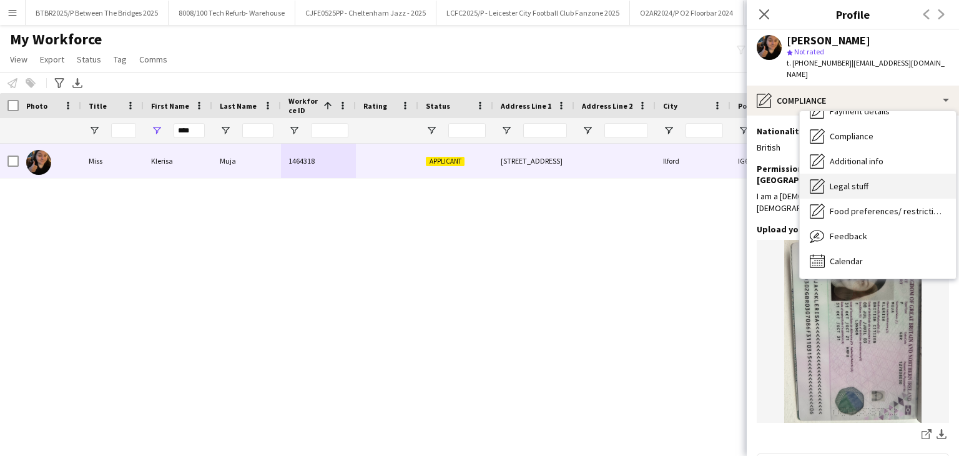
click at [881, 174] on div "Legal stuff Legal stuff" at bounding box center [878, 186] width 156 height 25
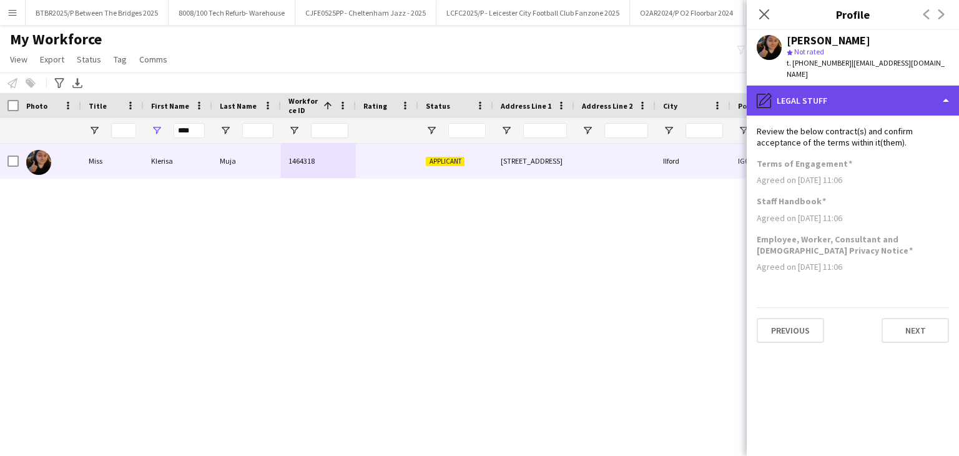
click at [861, 86] on div "pencil4 Legal stuff" at bounding box center [852, 101] width 212 height 30
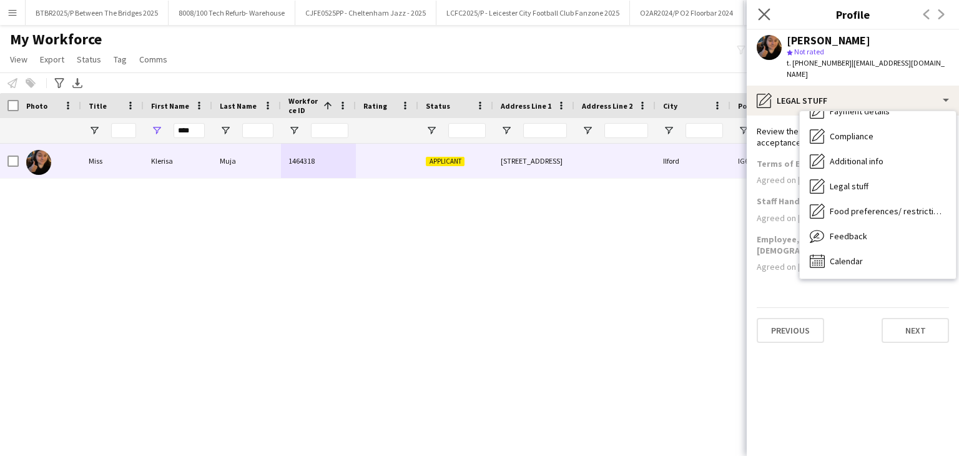
click at [756, 14] on app-icon "Close pop-in" at bounding box center [764, 15] width 18 height 18
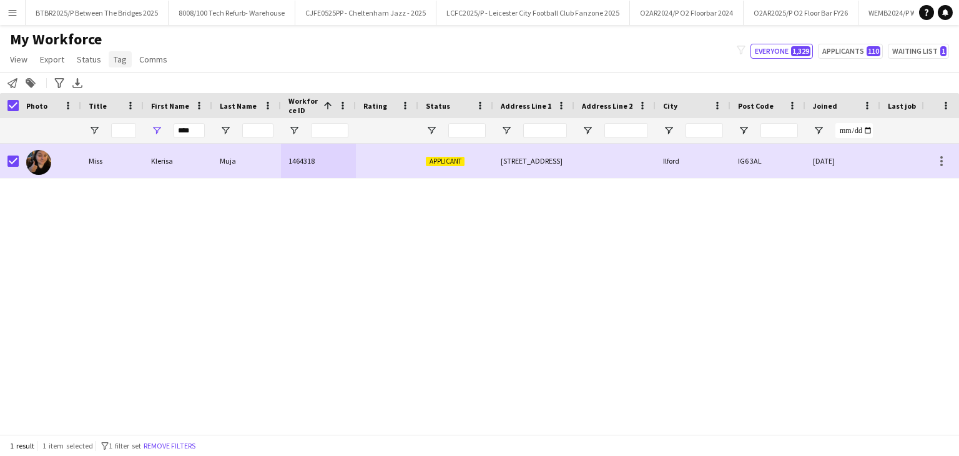
click at [110, 59] on link "Tag" at bounding box center [120, 59] width 23 height 16
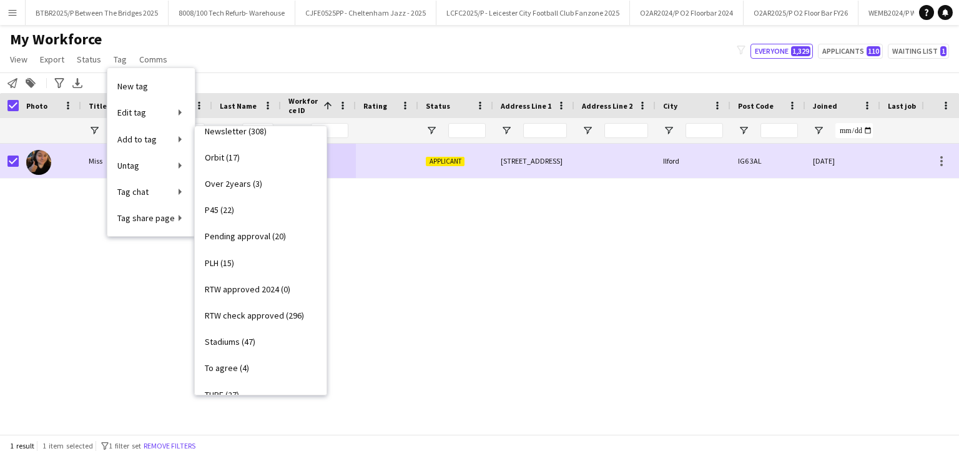
scroll to position [437, 0]
click at [280, 316] on span "RTW check approved (296)" at bounding box center [254, 313] width 99 height 11
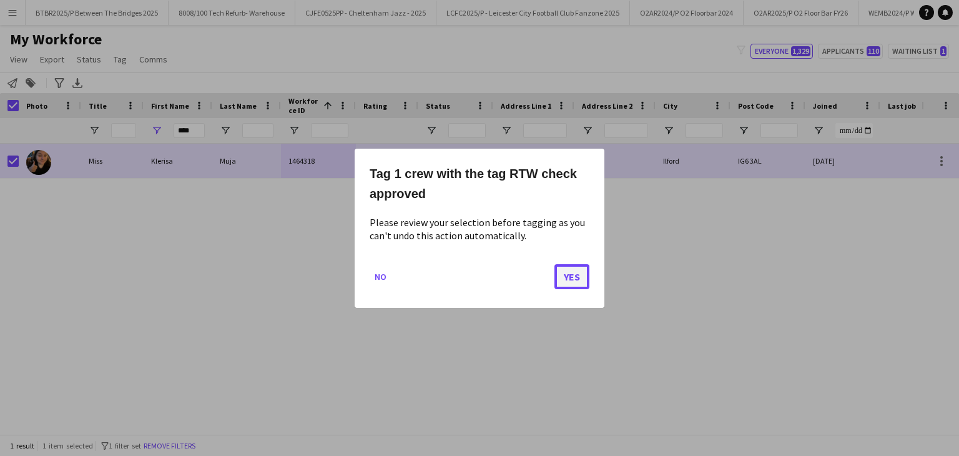
click at [564, 280] on button "Yes" at bounding box center [571, 275] width 35 height 25
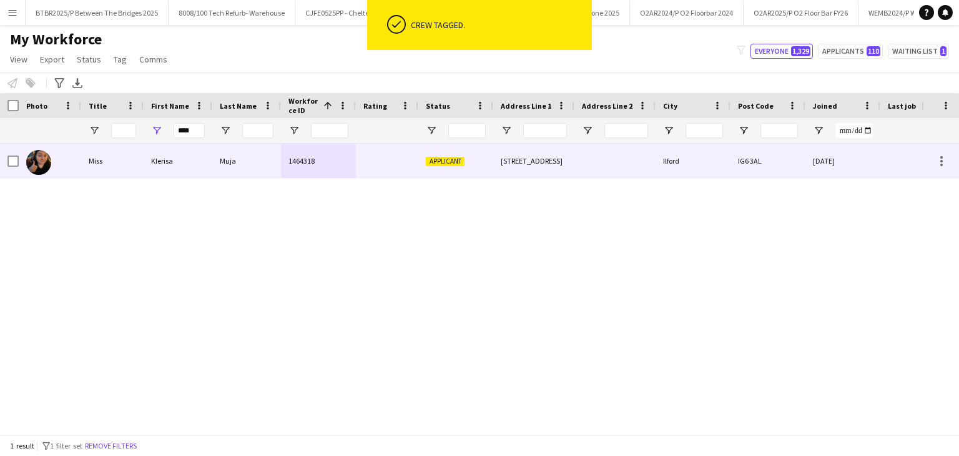
click at [180, 173] on div "Klerisa" at bounding box center [178, 161] width 69 height 34
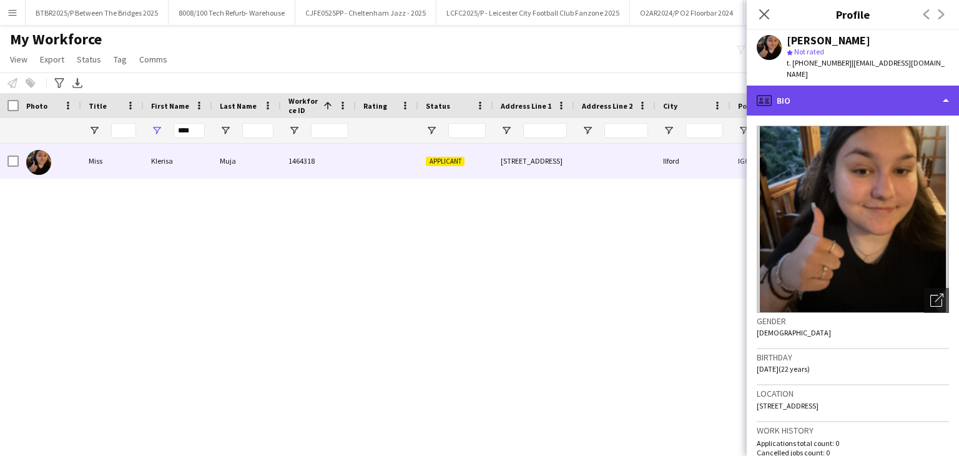
click at [853, 95] on div "profile Bio" at bounding box center [852, 101] width 212 height 30
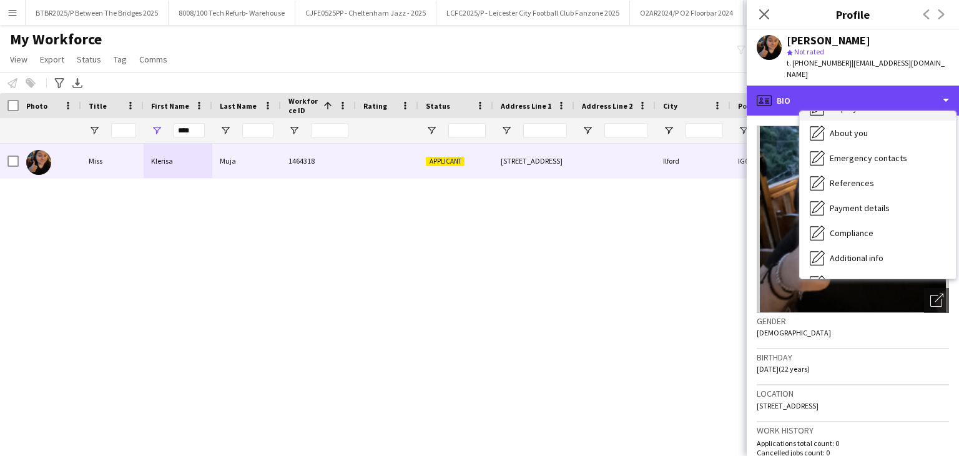
scroll to position [167, 0]
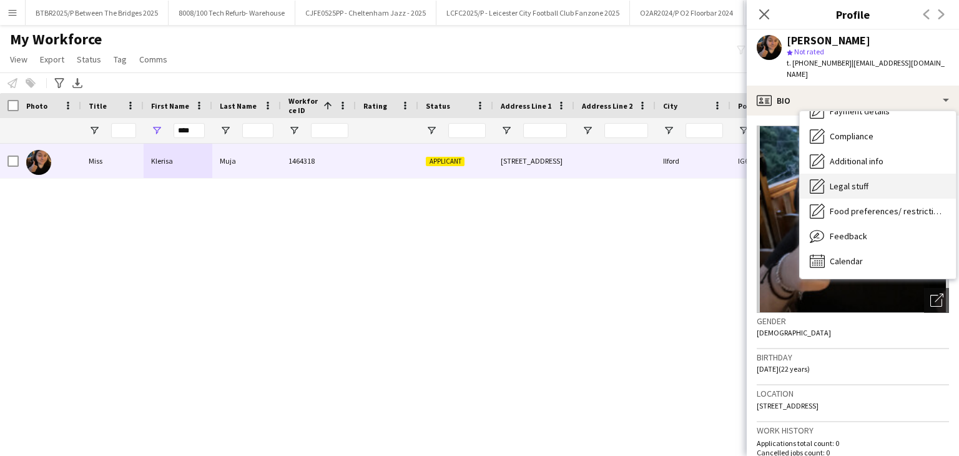
click at [894, 174] on div "Legal stuff Legal stuff" at bounding box center [878, 186] width 156 height 25
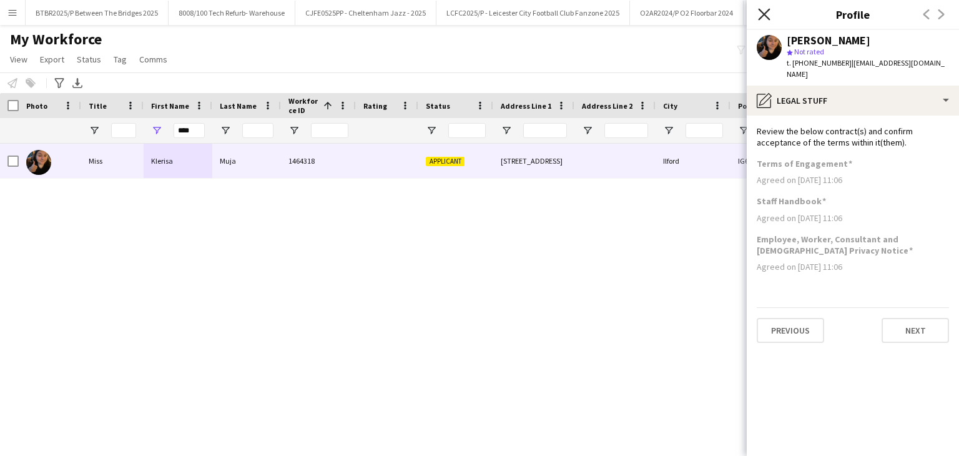
click at [759, 12] on icon "Close pop-in" at bounding box center [764, 14] width 12 height 12
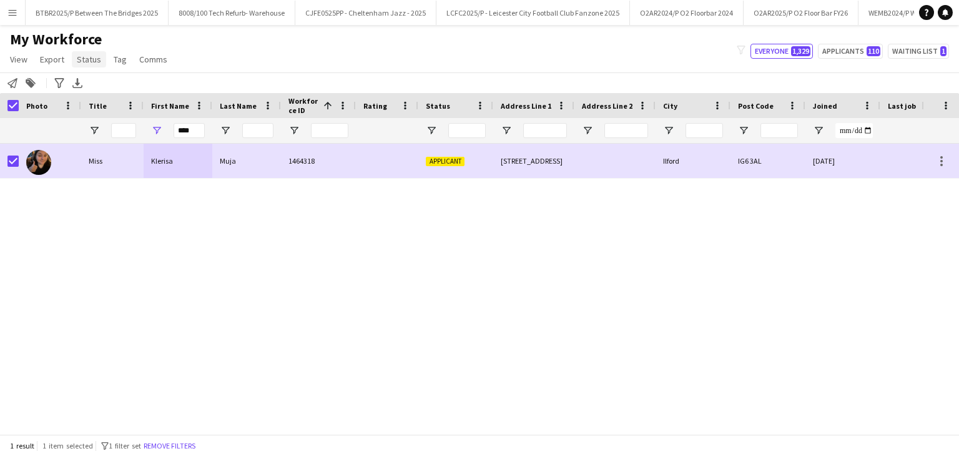
click at [92, 61] on span "Status" at bounding box center [89, 59] width 24 height 11
click at [107, 86] on link "Edit" at bounding box center [115, 86] width 87 height 26
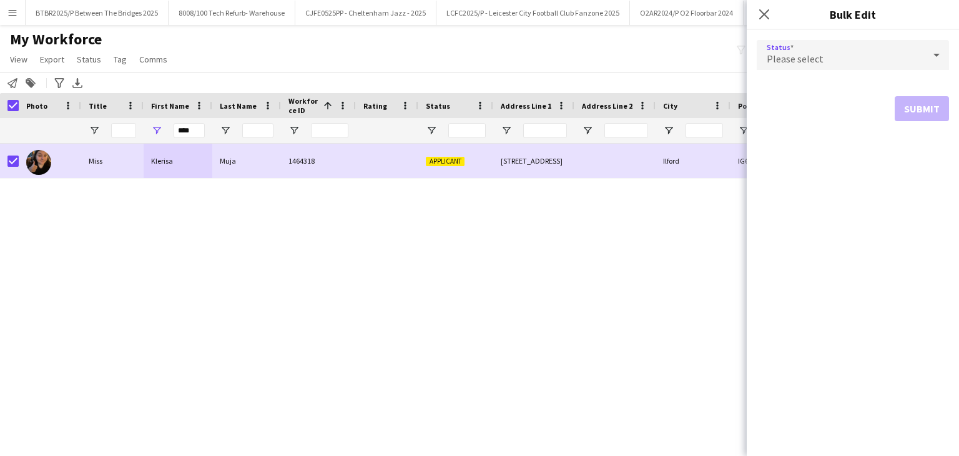
click at [886, 54] on div "Please select" at bounding box center [839, 55] width 167 height 30
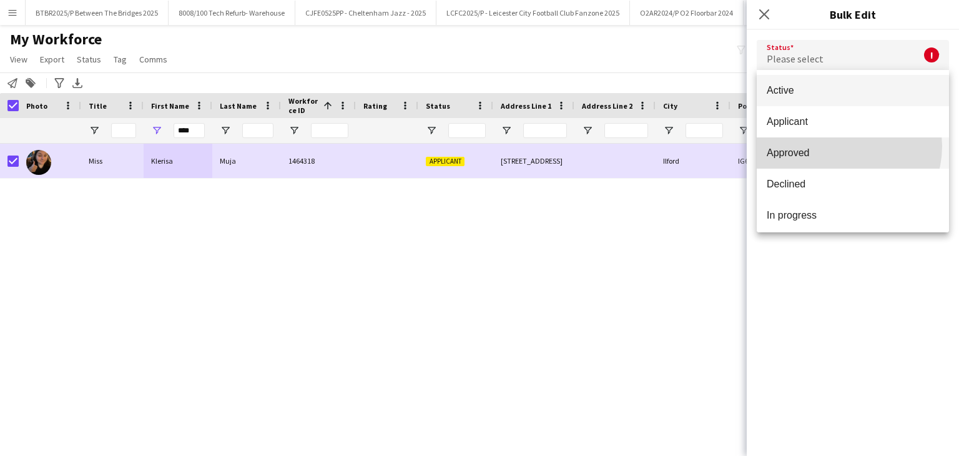
click at [842, 146] on mat-option "Approved" at bounding box center [852, 152] width 192 height 31
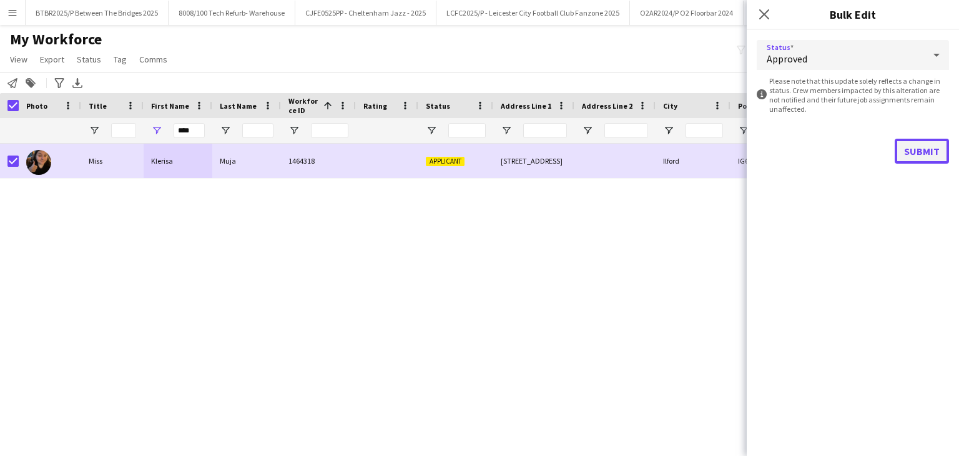
click at [914, 155] on button "Submit" at bounding box center [921, 151] width 54 height 25
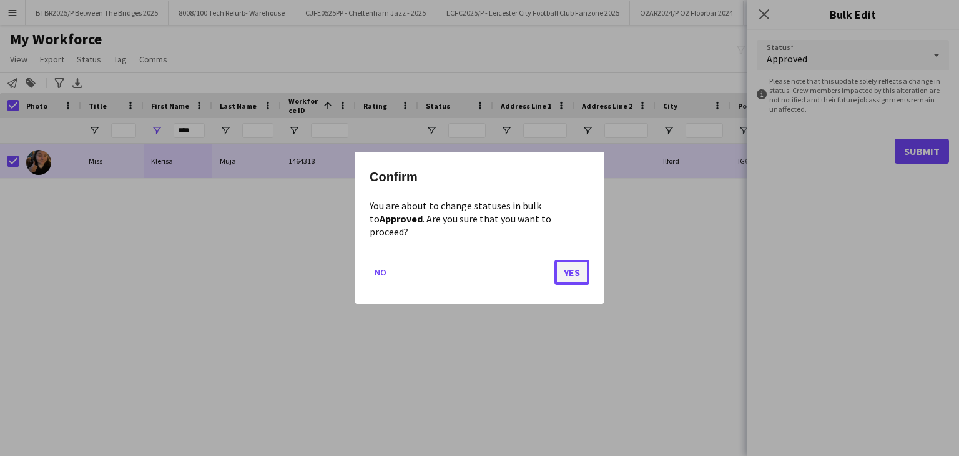
click at [567, 266] on button "Yes" at bounding box center [571, 272] width 35 height 25
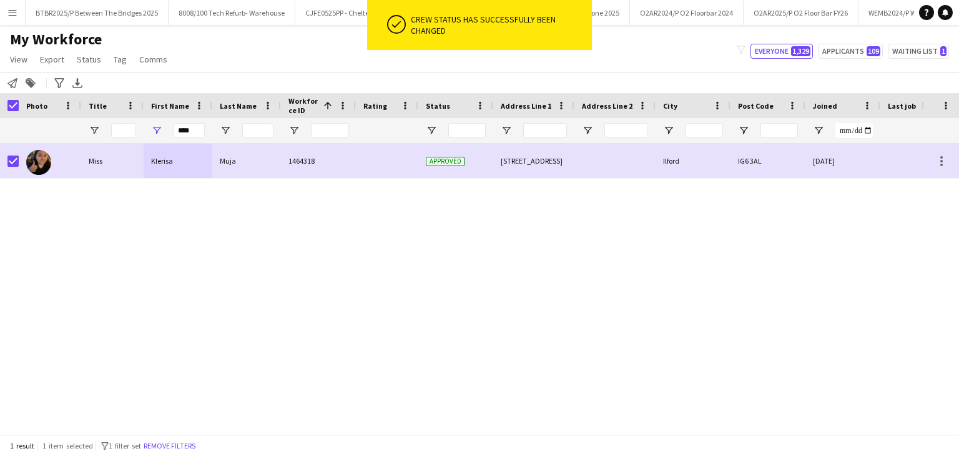
click at [635, 258] on div "[PERSON_NAME] 1464318 Approved [STREET_ADDRESS] [DATE] 0 [EMAIL_ADDRESS][DOMAIN…" at bounding box center [460, 284] width 921 height 281
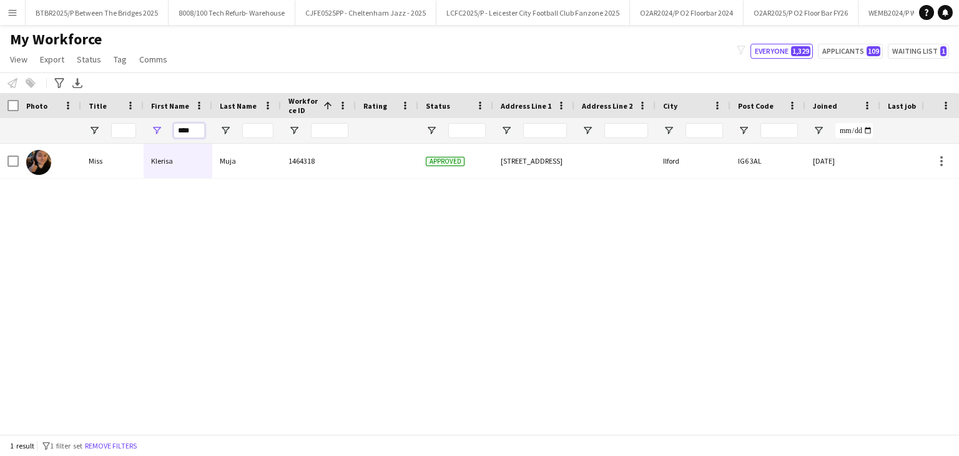
click at [190, 130] on input "****" at bounding box center [189, 130] width 31 height 15
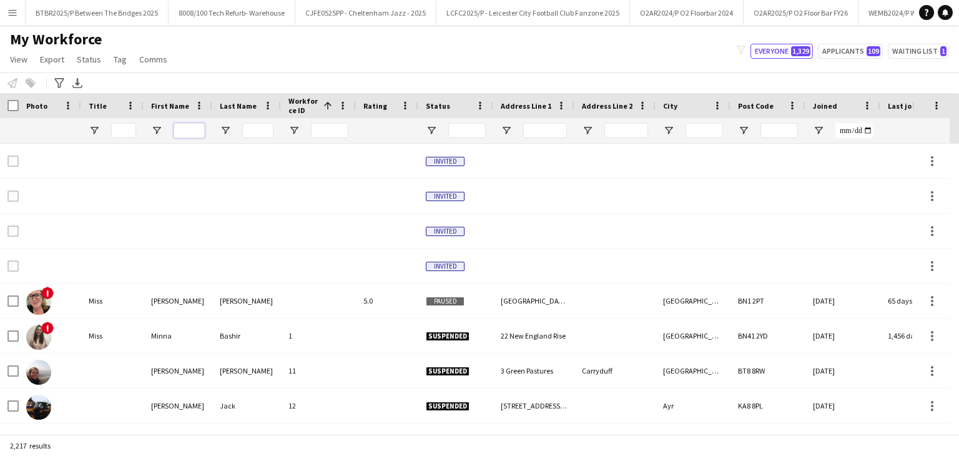
click at [192, 130] on input "First Name Filter Input" at bounding box center [189, 130] width 31 height 15
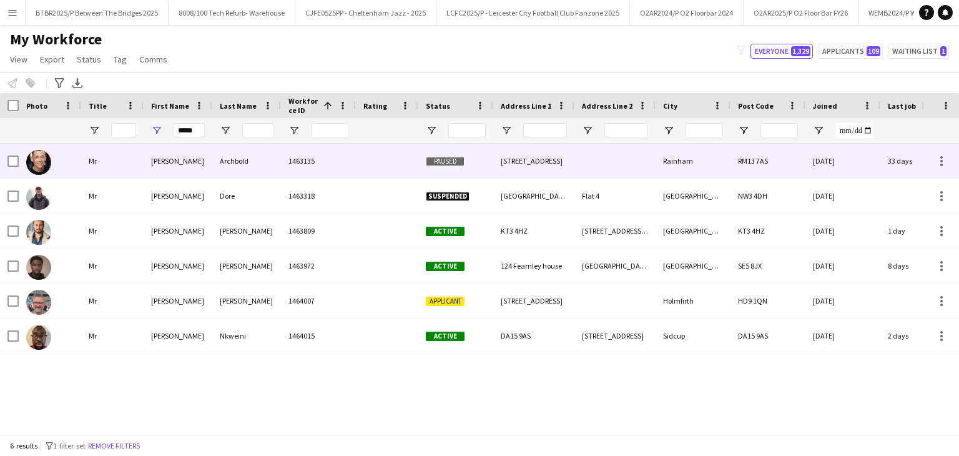
click at [247, 152] on div "Archbold" at bounding box center [246, 161] width 69 height 34
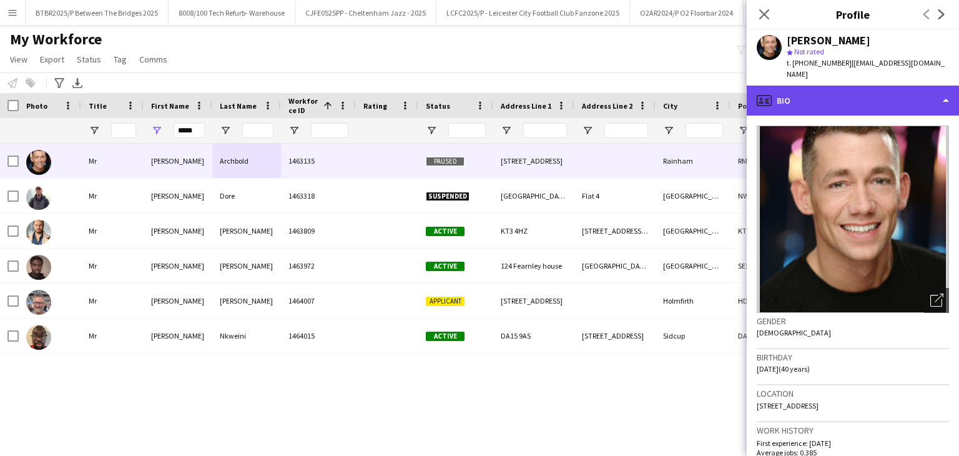
click at [816, 95] on div "profile Bio" at bounding box center [852, 101] width 212 height 30
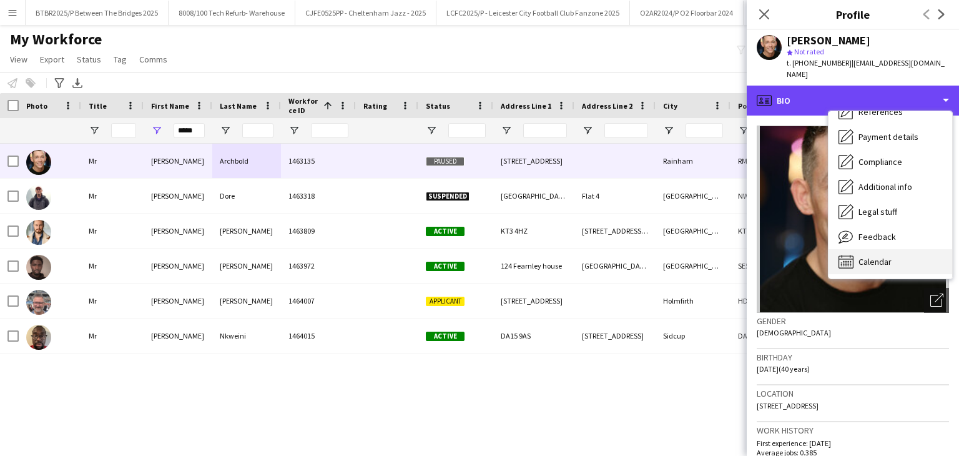
scroll to position [142, 0]
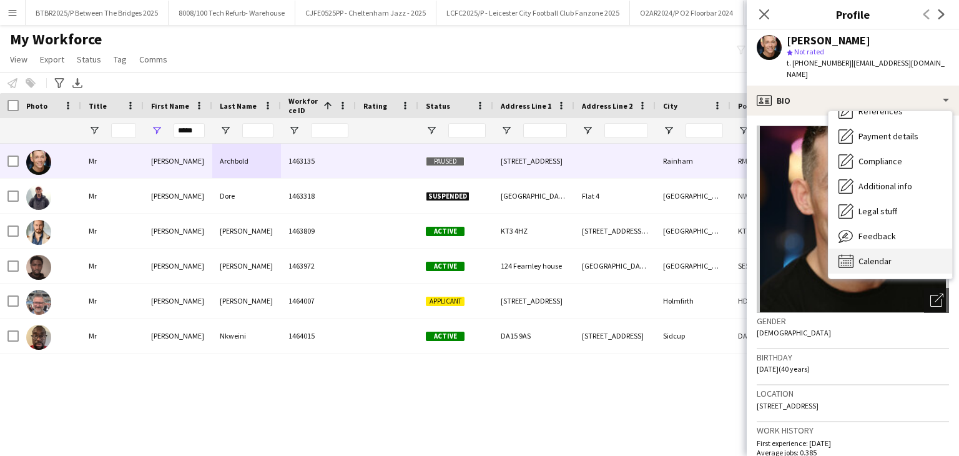
click at [894, 260] on div "Calendar Calendar" at bounding box center [890, 260] width 124 height 25
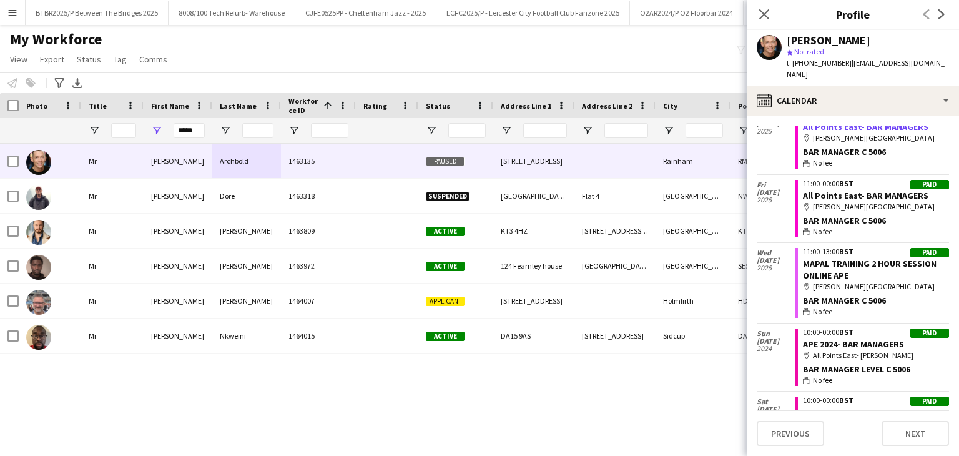
scroll to position [374, 0]
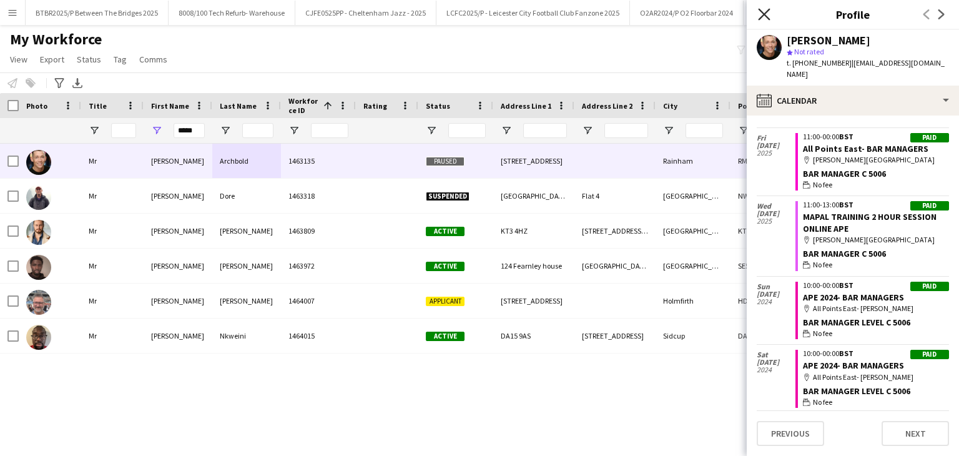
click at [764, 12] on icon "Close pop-in" at bounding box center [764, 14] width 12 height 12
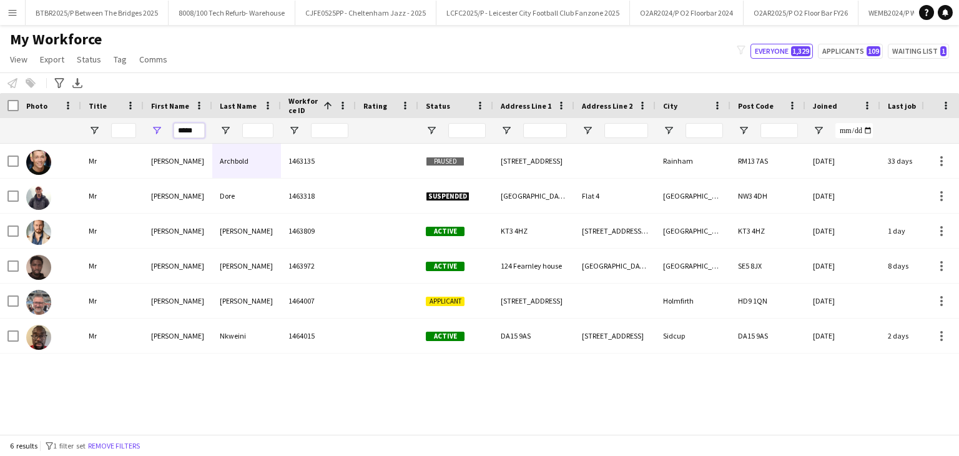
click at [185, 132] on input "*****" at bounding box center [189, 130] width 31 height 15
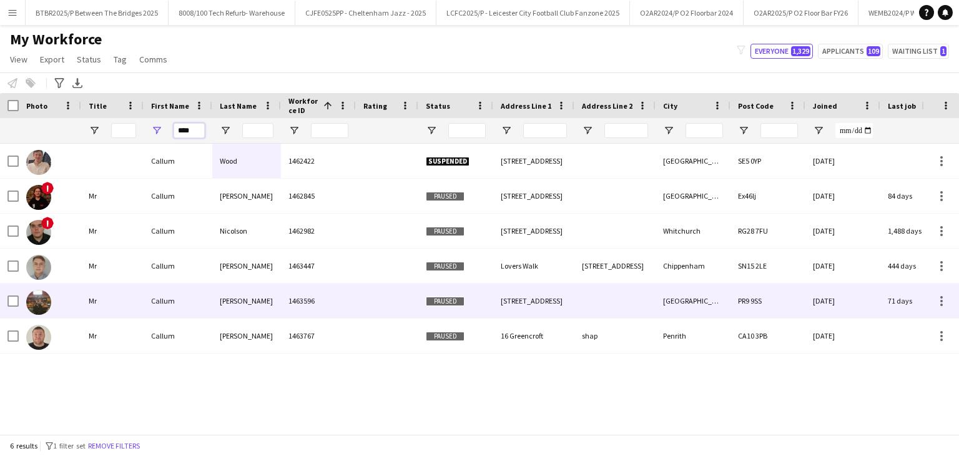
type input "****"
click at [288, 293] on div "1463596" at bounding box center [318, 300] width 75 height 34
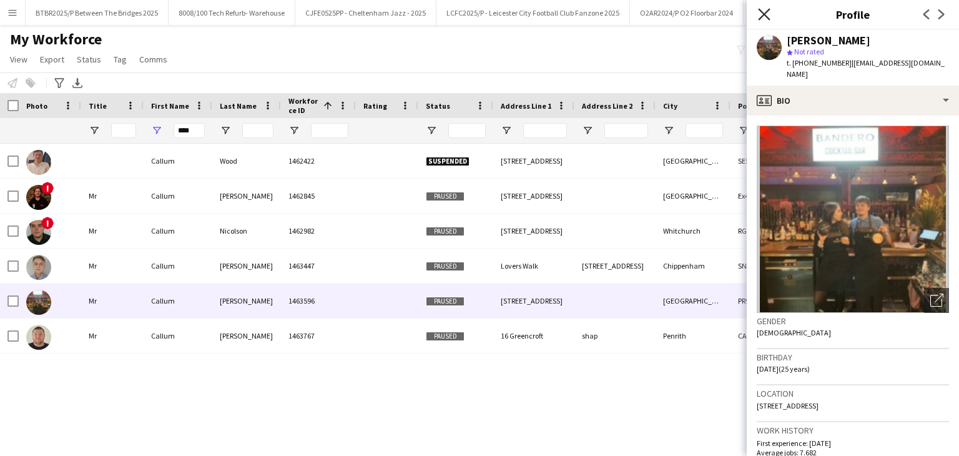
click at [764, 14] on icon at bounding box center [764, 14] width 12 height 12
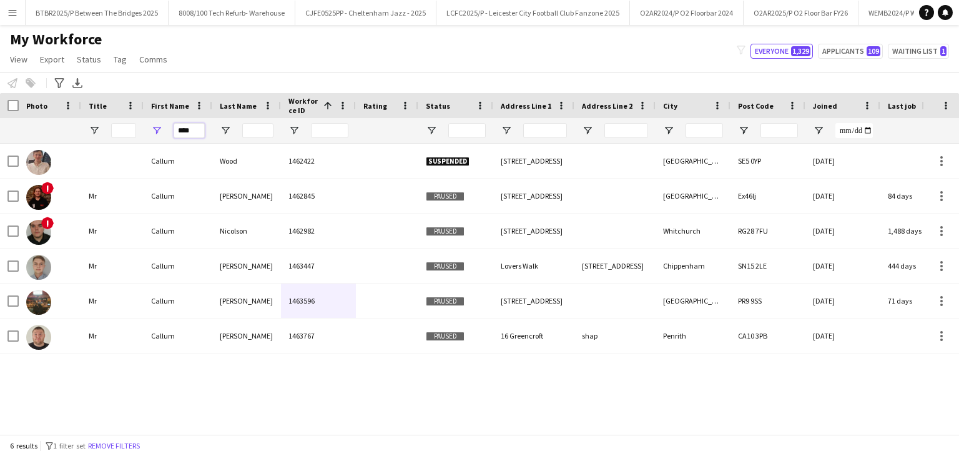
click at [184, 125] on input "****" at bounding box center [189, 130] width 31 height 15
